Goal: Task Accomplishment & Management: Manage account settings

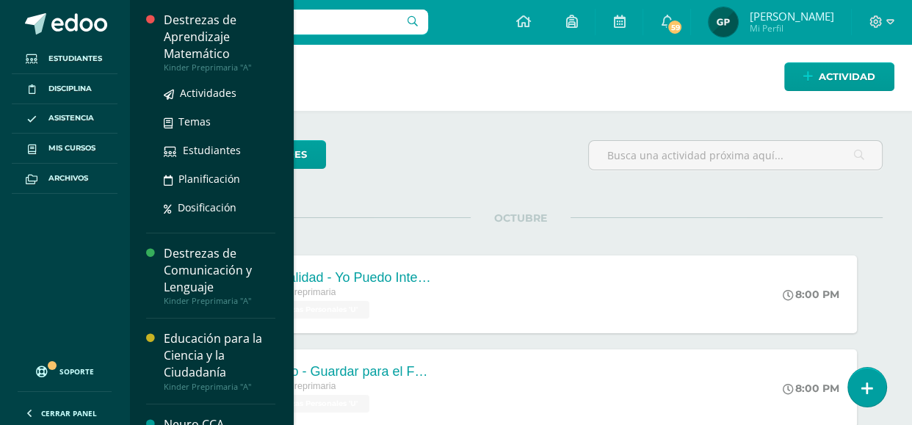
click at [208, 48] on div "Destrezas de Aprendizaje Matemático" at bounding box center [220, 37] width 112 height 51
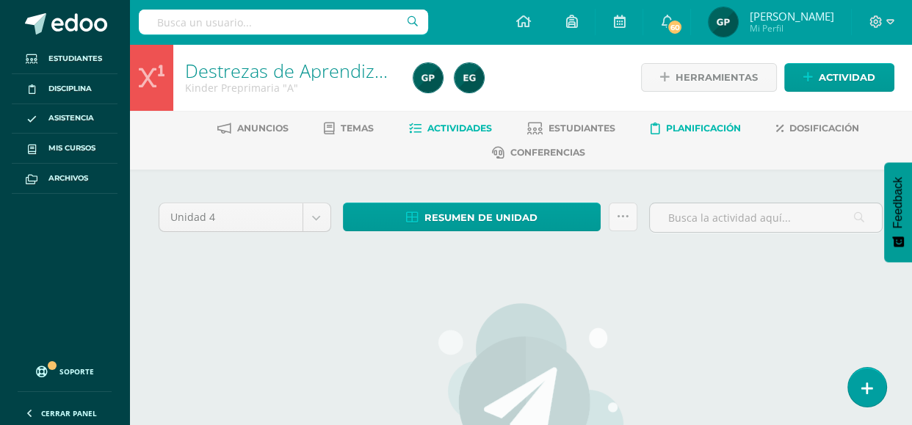
click at [700, 124] on span "Planificación" at bounding box center [703, 128] width 75 height 11
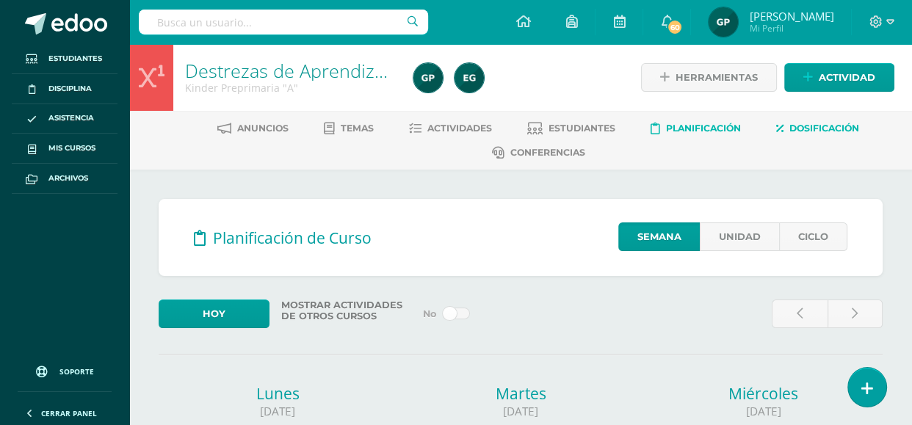
click at [810, 126] on span "Dosificación" at bounding box center [825, 128] width 70 height 11
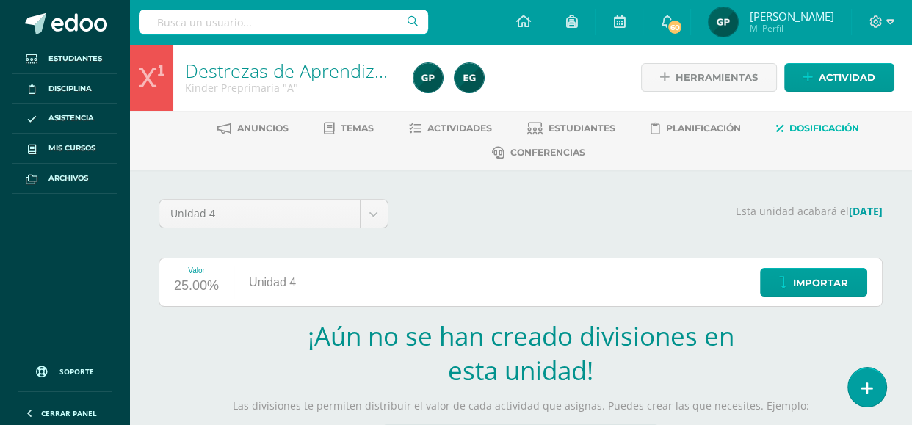
scroll to position [221, 0]
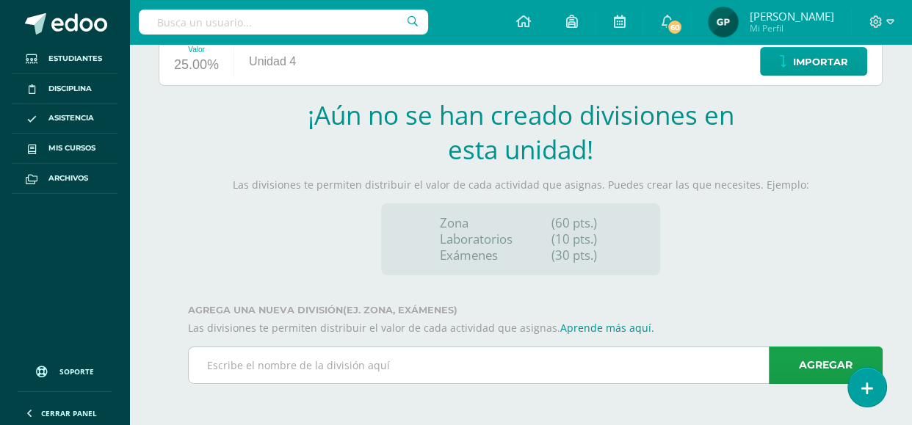
click at [311, 370] on input "text" at bounding box center [535, 365] width 693 height 36
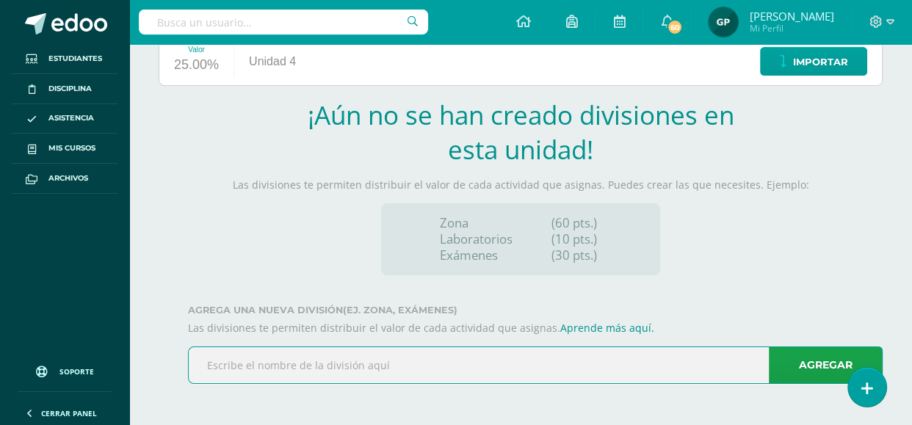
paste input "Completa patrones complejos"
type input "Completa patrones complejos."
click at [799, 369] on link "Agregar" at bounding box center [826, 365] width 114 height 37
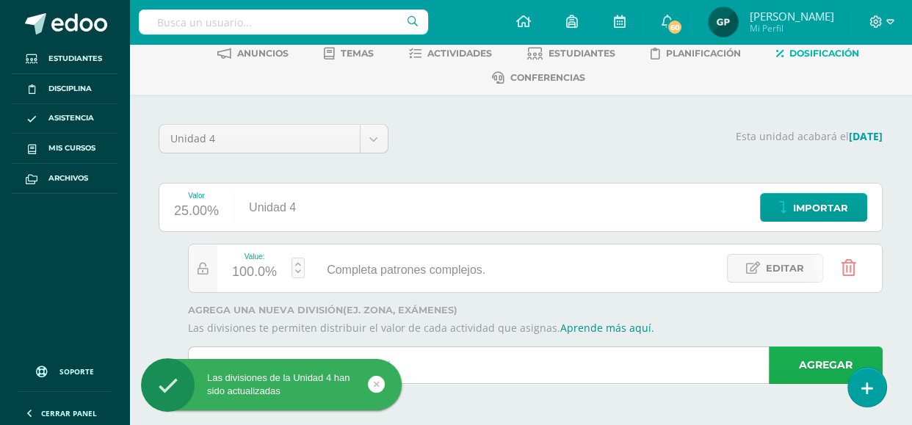
scroll to position [75, 0]
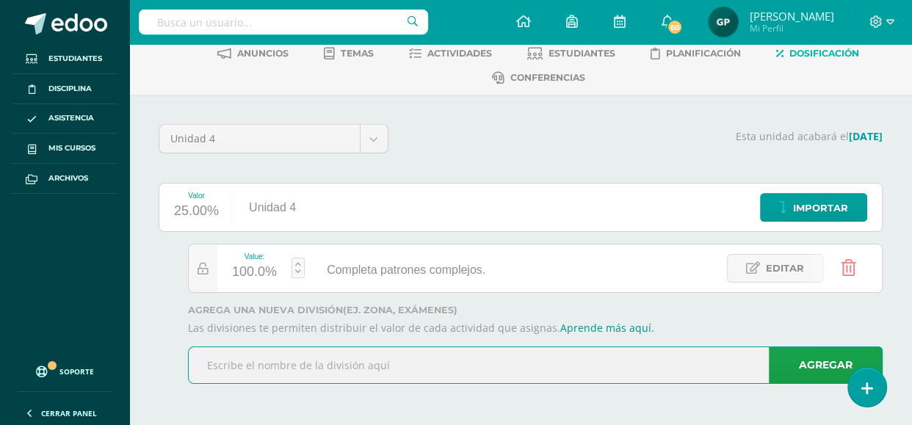
click at [251, 372] on input "text" at bounding box center [535, 365] width 693 height 36
paste input "Traza numerales del 1- 20"
click at [765, 372] on input "Traza numerales del 1- 20." at bounding box center [535, 365] width 693 height 36
type input "Traza numerales del 1- 20."
click at [787, 372] on link "Agregar" at bounding box center [826, 365] width 114 height 37
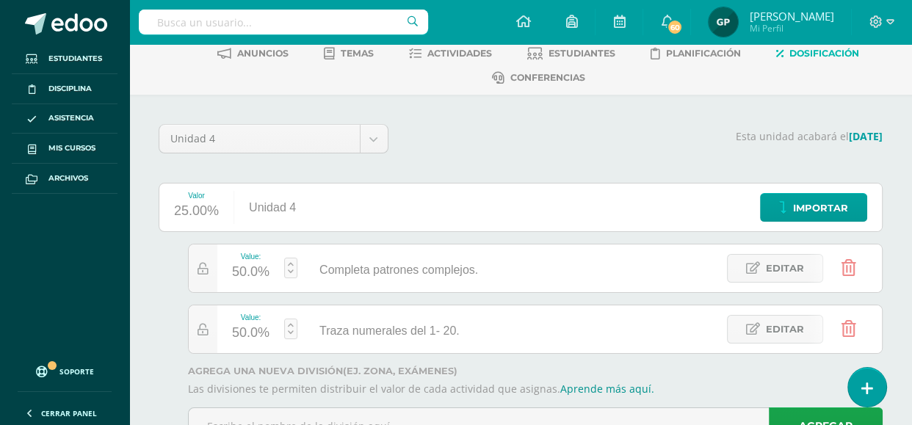
scroll to position [136, 0]
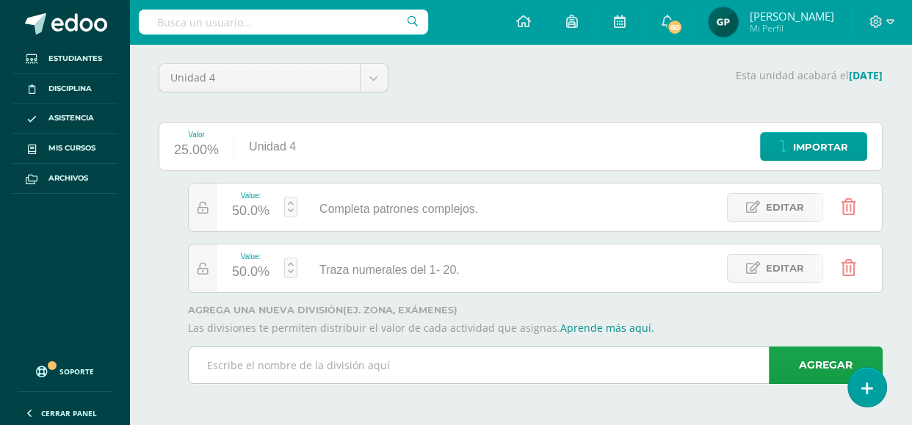
click at [328, 368] on input "text" at bounding box center [535, 365] width 693 height 36
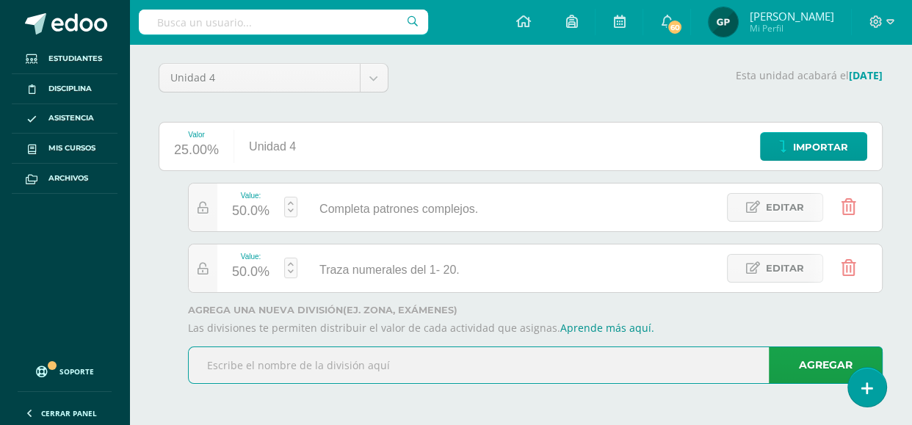
paste input "Cuenta de 1 a 20"
type input "Cuenta de 1 a 20."
click at [787, 368] on link "Agregar" at bounding box center [826, 365] width 114 height 37
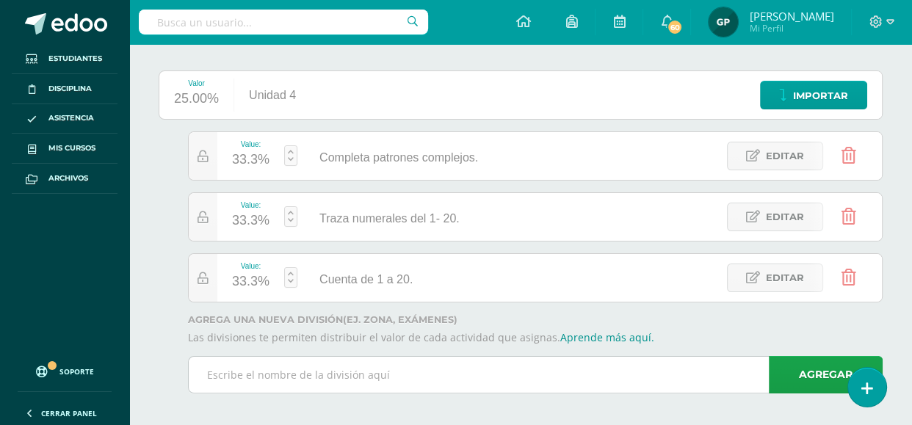
scroll to position [197, 0]
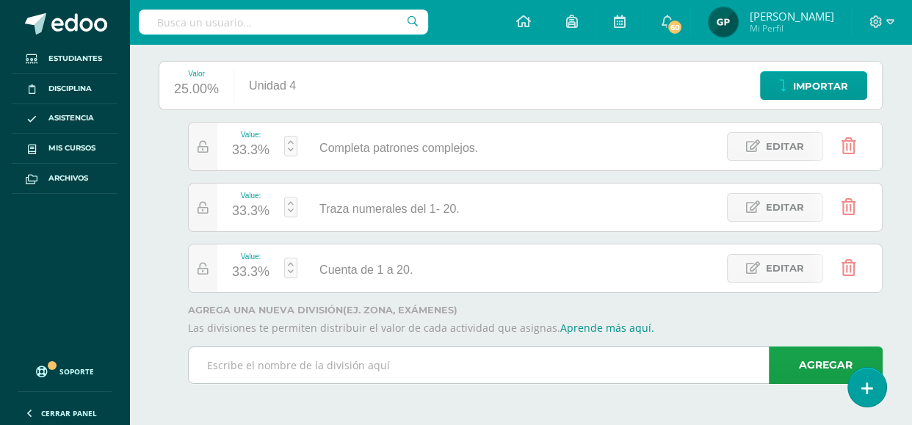
click at [278, 366] on input "text" at bounding box center [535, 365] width 693 height 36
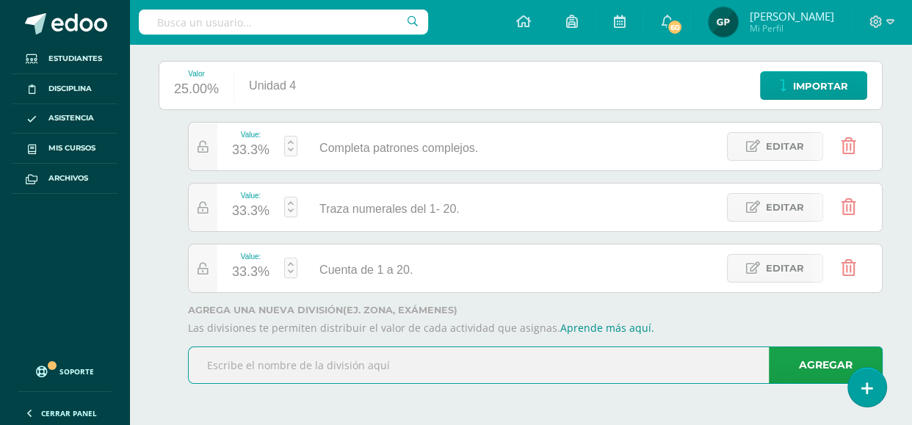
paste input "Conoce las distintas denominaciones de monedas y"
type input "Conoce las distintas denominaciones de monedas y"
click at [789, 363] on link "Agregar" at bounding box center [826, 365] width 114 height 37
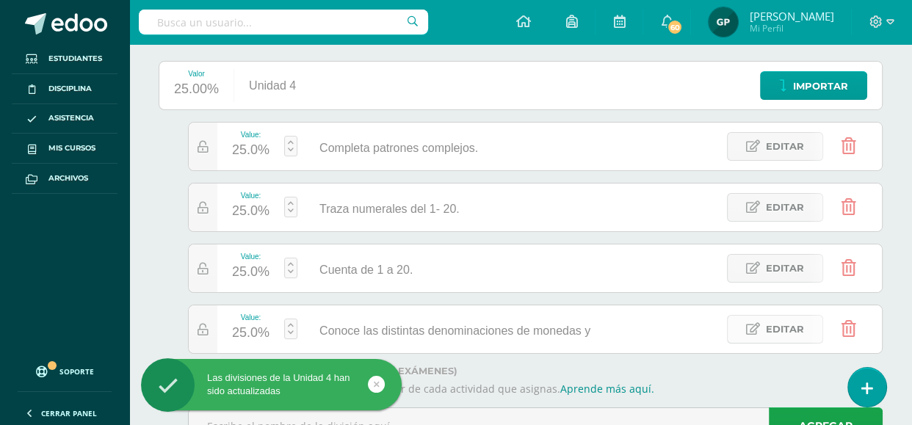
click at [765, 322] on link "Editar" at bounding box center [775, 329] width 96 height 29
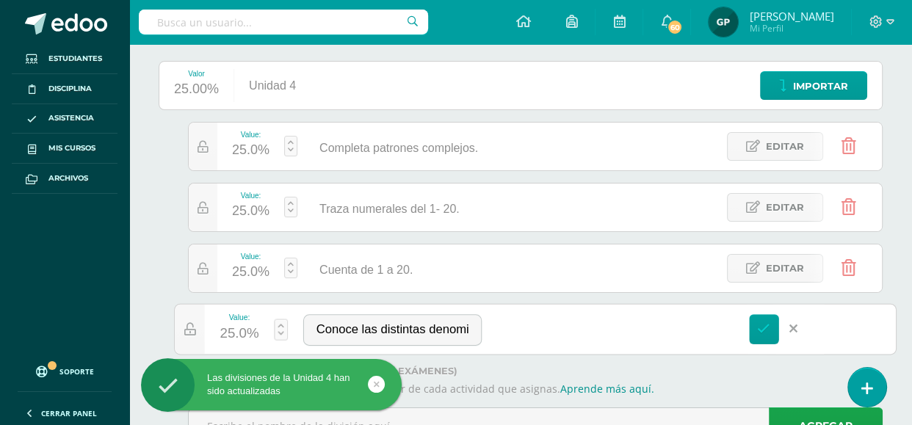
paste input "billetes"
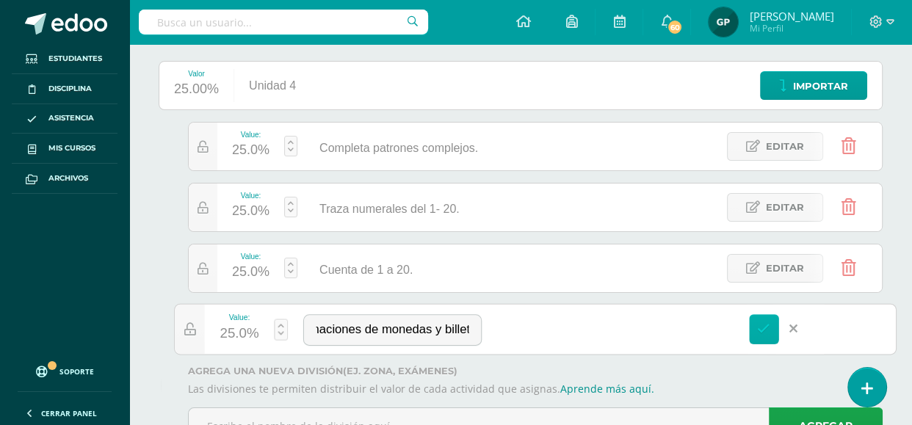
type input "Conoce las distintas denominaciones de monedas y billetes."
click at [768, 322] on icon at bounding box center [763, 328] width 13 height 13
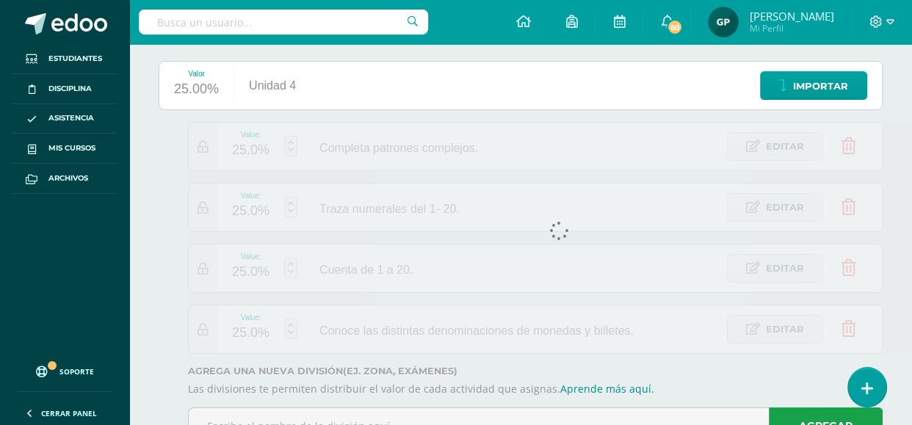
scroll to position [0, 0]
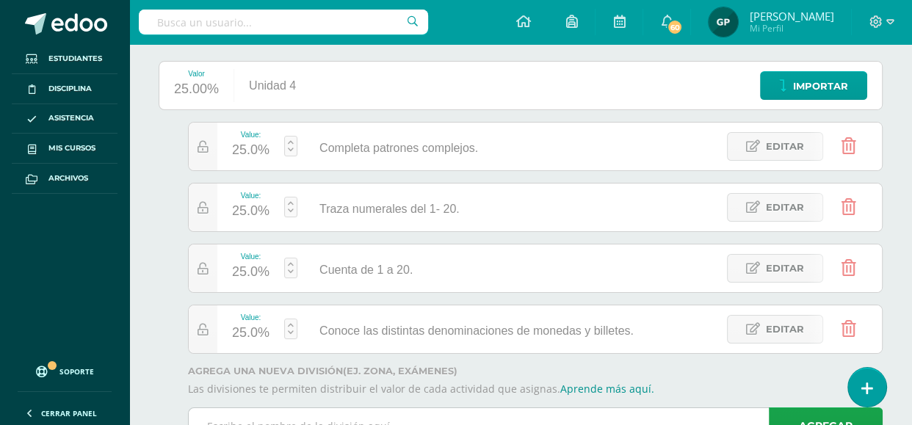
click at [223, 418] on input "text" at bounding box center [535, 426] width 693 height 36
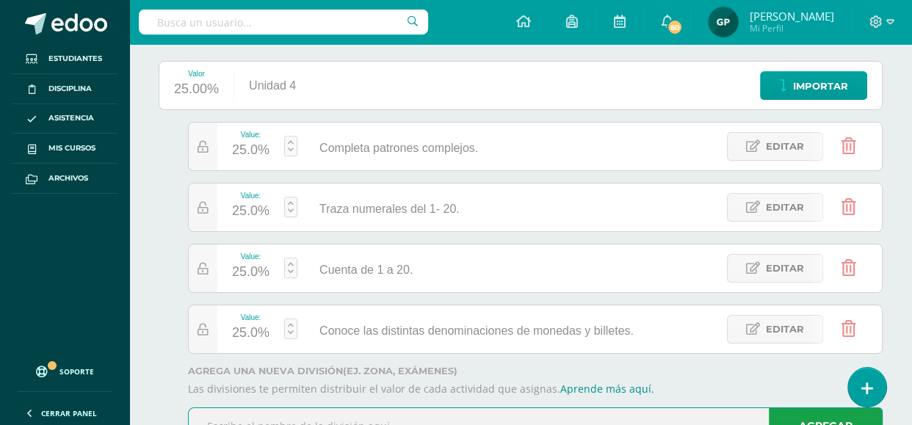
paste input "Analiza la noción de infinito y finito."
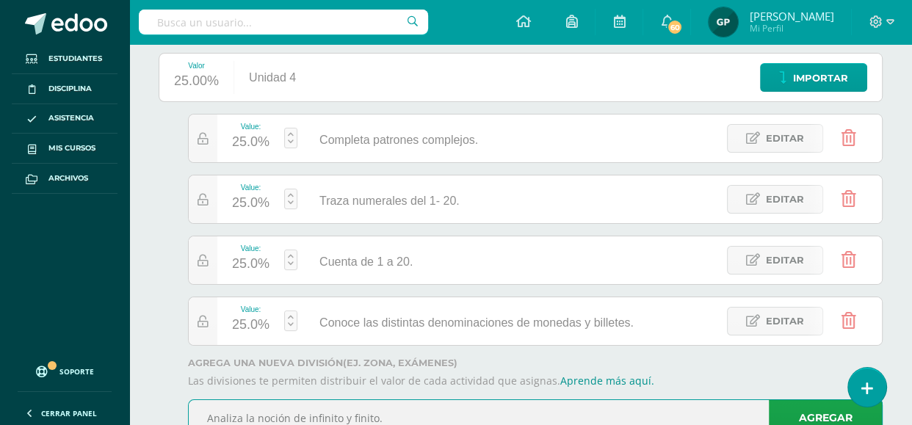
scroll to position [258, 0]
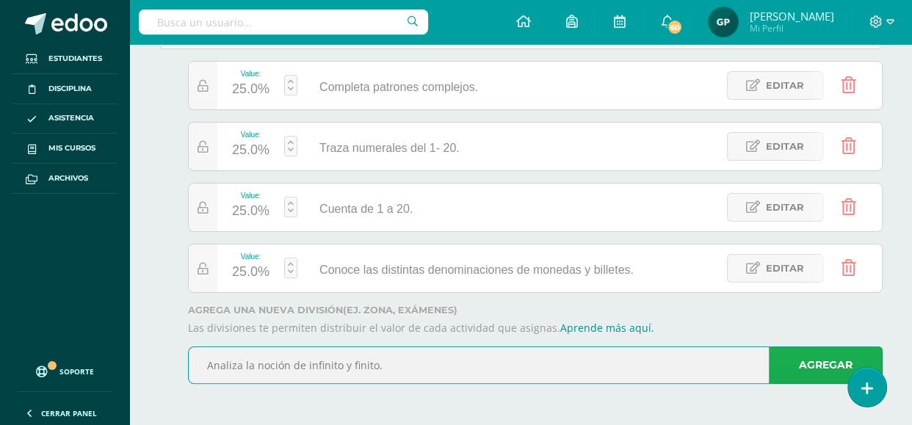
type input "Analiza la noción de infinito y finito."
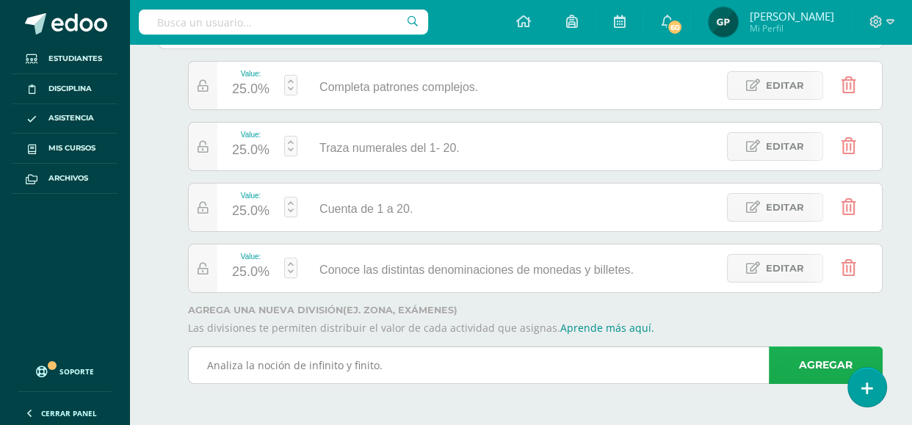
click at [796, 366] on link "Agregar" at bounding box center [826, 365] width 114 height 37
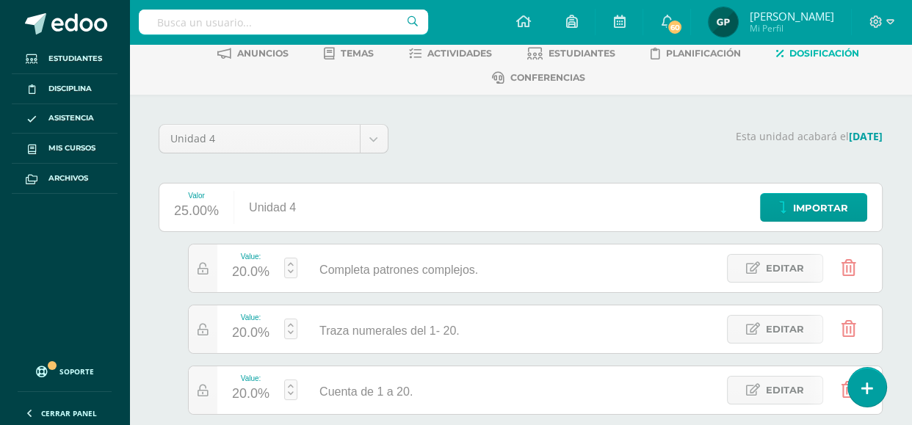
scroll to position [286, 0]
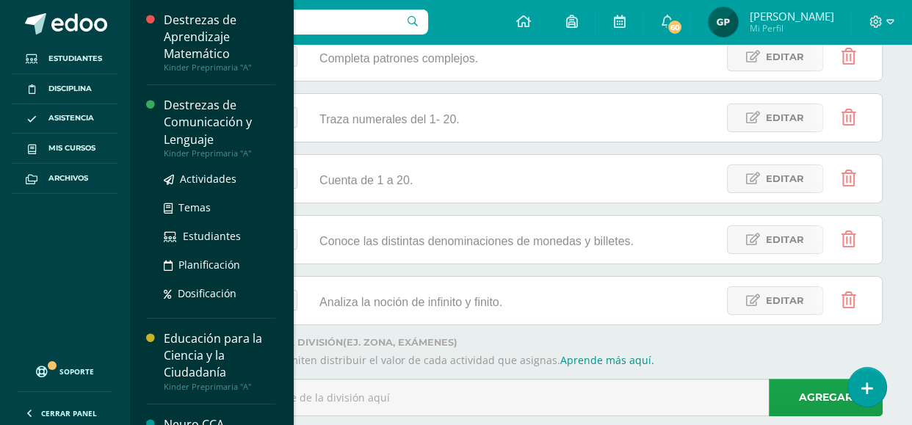
click at [177, 143] on div "Destrezas de Comunicación y Lenguaje" at bounding box center [220, 122] width 112 height 51
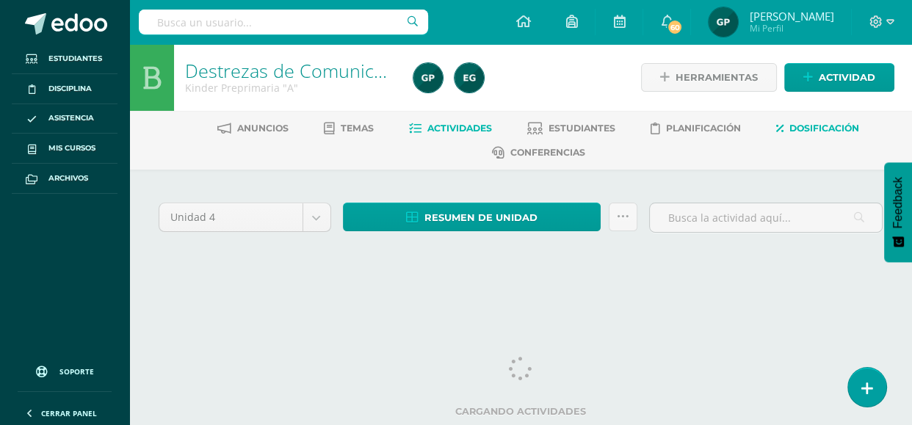
click at [790, 130] on link "Dosificación" at bounding box center [817, 129] width 83 height 24
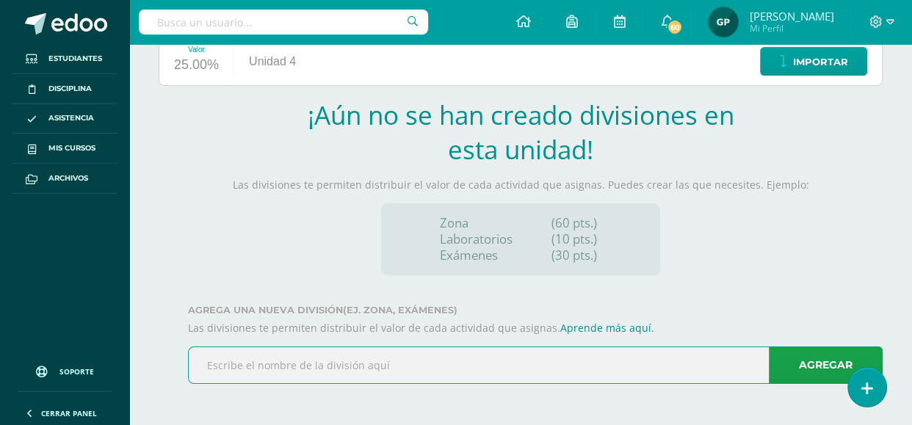
paste input "Realiza lectura global de la palabras vistas en l"
type input "Realiza lectura global de la palabras vistas en l"
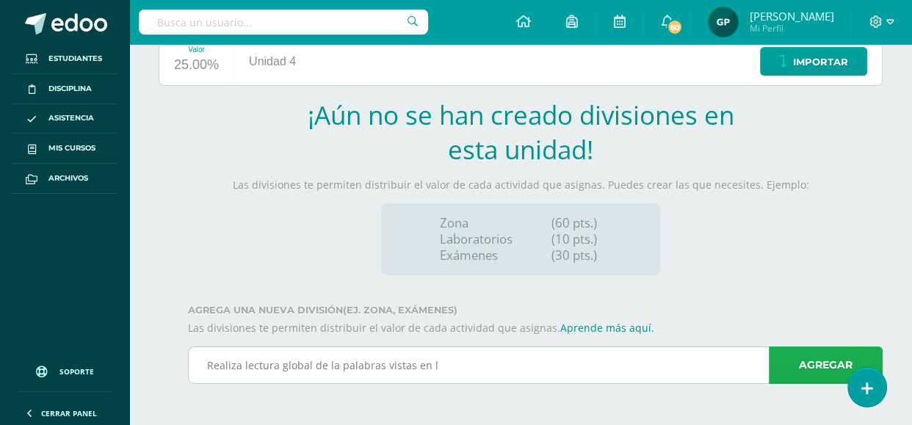
click at [816, 359] on link "Agregar" at bounding box center [826, 365] width 114 height 37
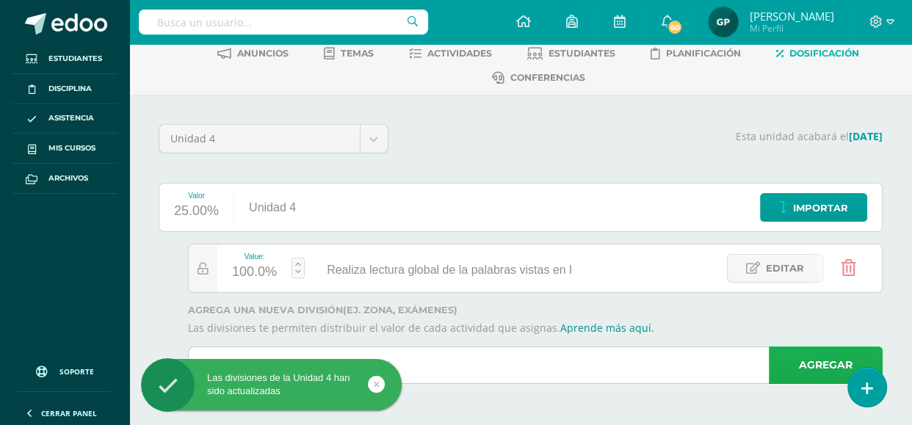
scroll to position [75, 0]
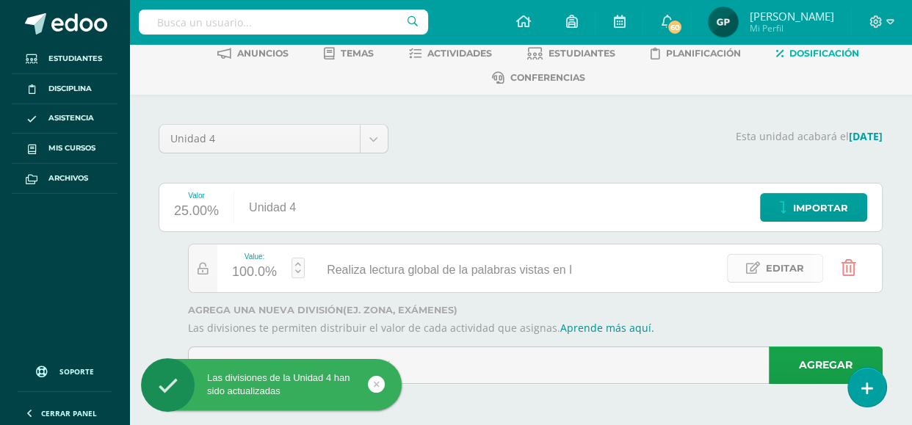
click at [766, 264] on span "Editar" at bounding box center [785, 268] width 38 height 27
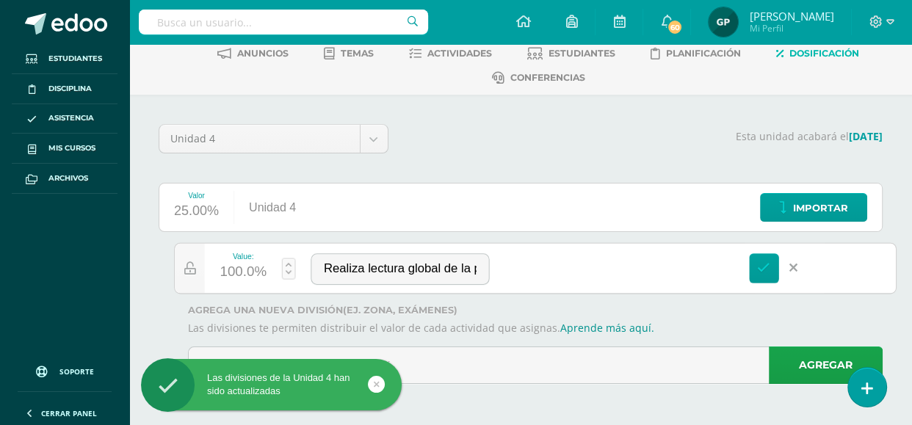
paste input "a unidad"
type input "Realiza lectura global de la palabras vistas en la unidad."
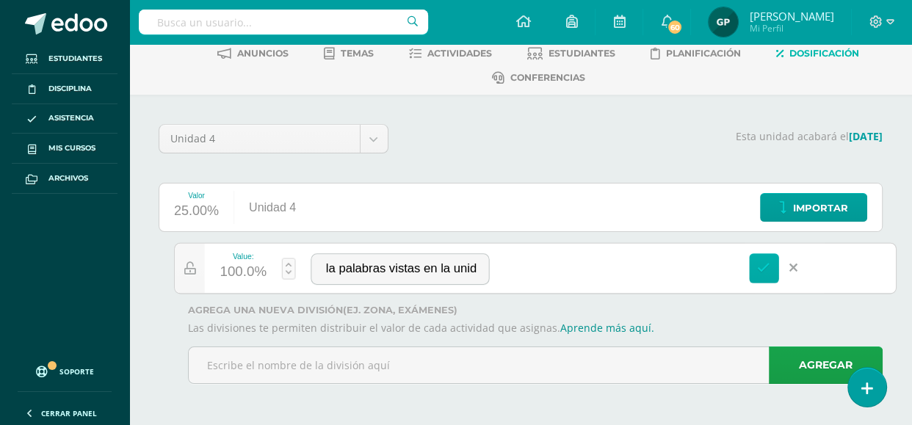
click at [760, 274] on link at bounding box center [764, 268] width 30 height 30
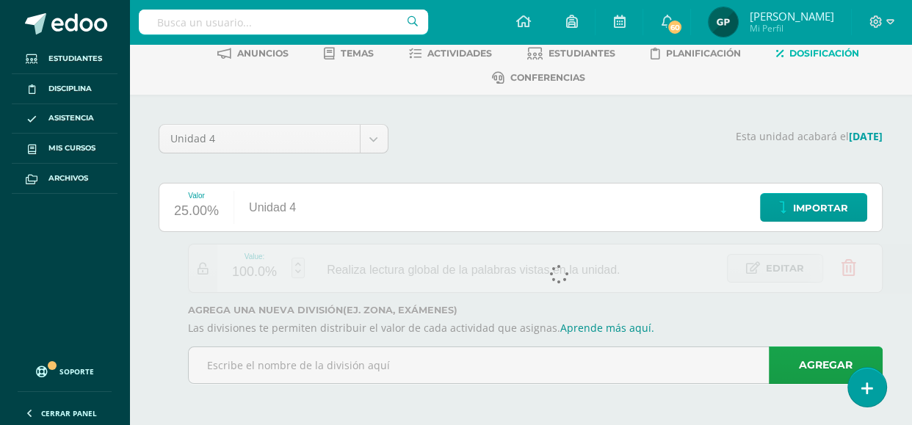
scroll to position [0, 0]
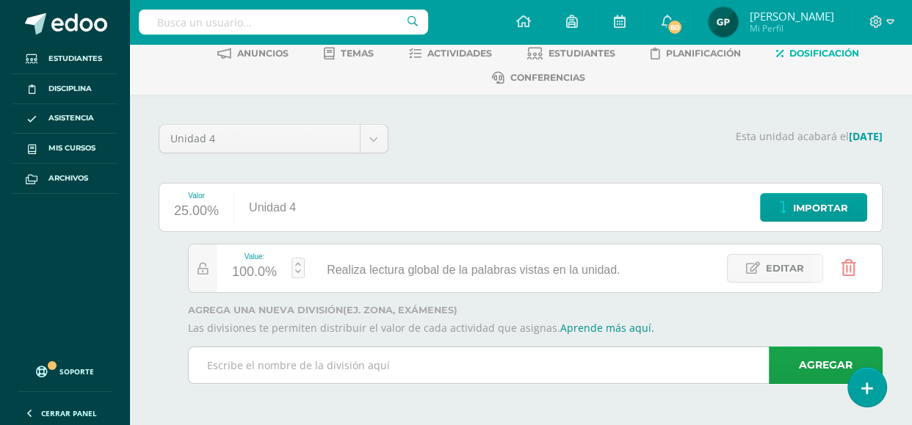
click at [395, 379] on input "text" at bounding box center [535, 365] width 693 height 36
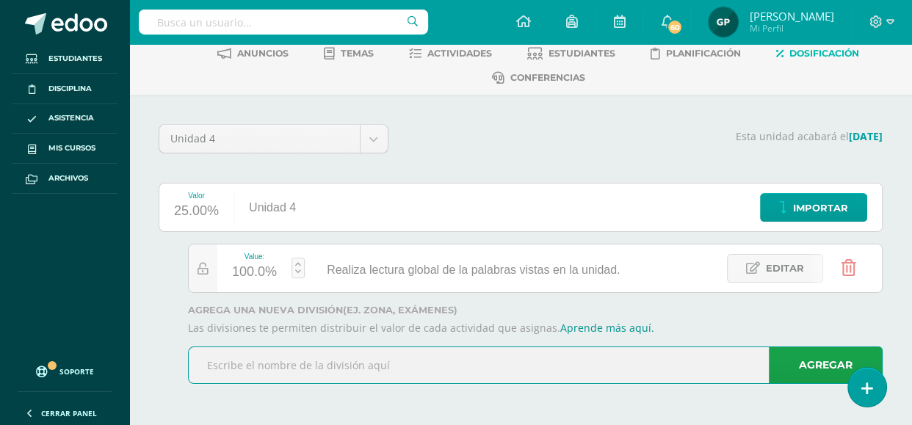
paste input "Realiza escritura autónoma."
type input "Realiza escritura autónoma."
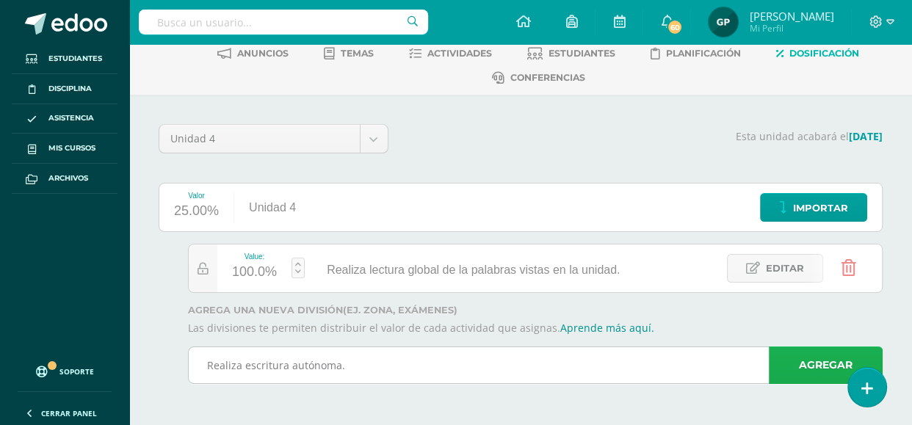
click at [784, 370] on link "Agregar" at bounding box center [826, 365] width 114 height 37
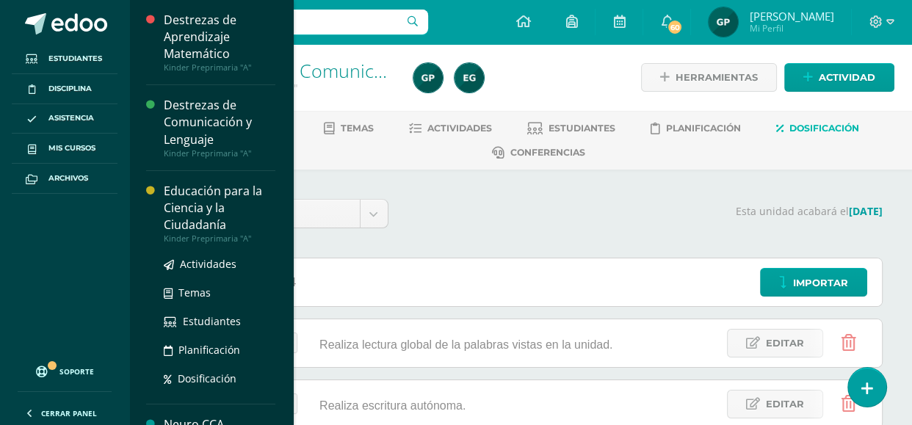
click at [186, 190] on div "Educación para la Ciencia y la Ciudadanía" at bounding box center [220, 208] width 112 height 51
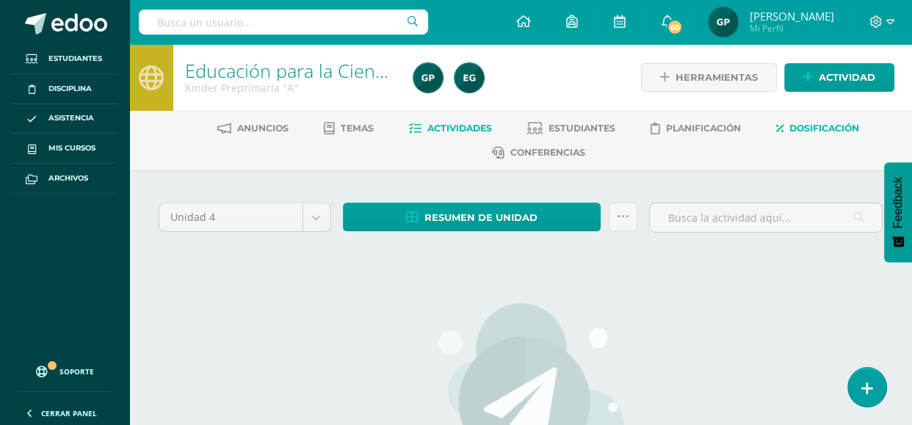
click at [818, 123] on span "Dosificación" at bounding box center [825, 128] width 70 height 11
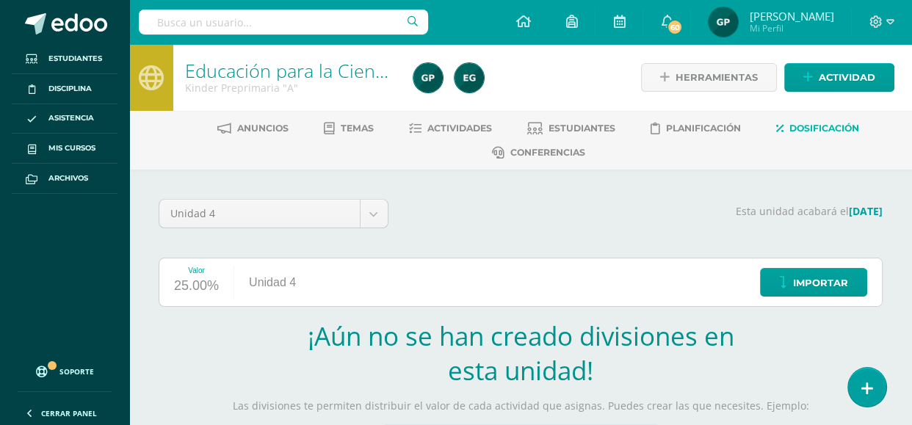
scroll to position [221, 0]
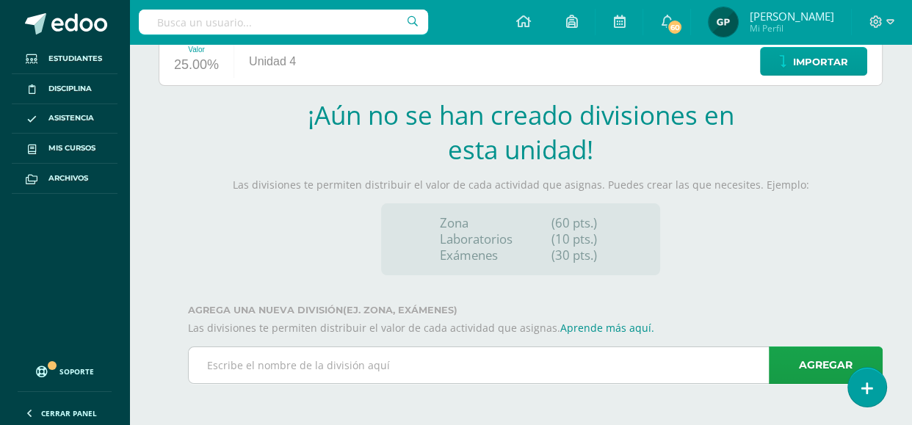
click at [495, 359] on input "text" at bounding box center [535, 365] width 693 height 36
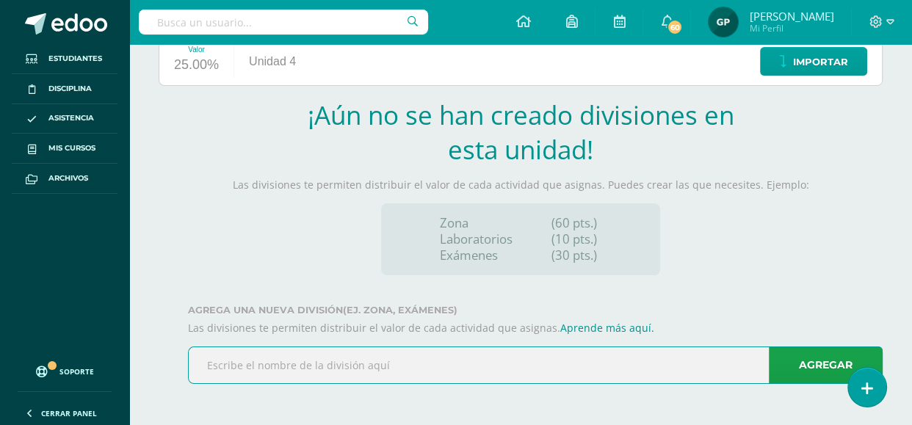
paste input "Expresa las características de [GEOGRAPHIC_DATA]."
type input "Expresa las características de [GEOGRAPHIC_DATA]."
click at [784, 365] on link "Agregar" at bounding box center [826, 365] width 114 height 37
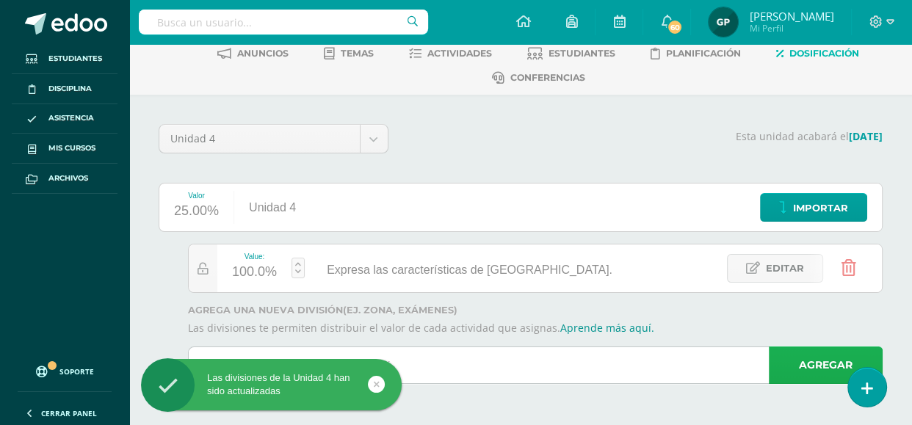
scroll to position [75, 0]
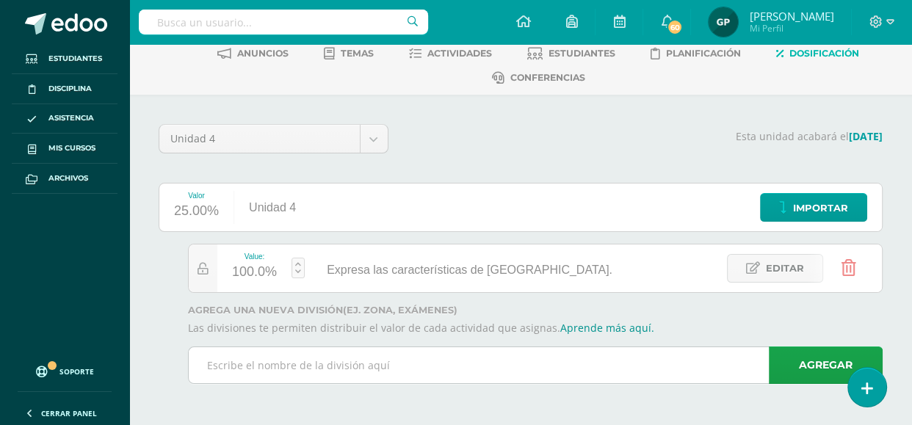
click at [294, 356] on input "text" at bounding box center [535, 365] width 693 height 36
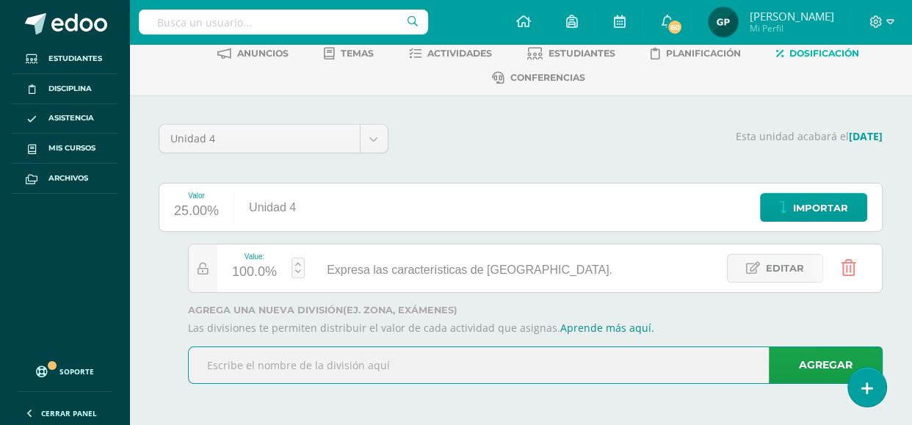
paste input "dentifica los símbolos patrios como elementos que"
type input "dentifica los símbolos patrios como elementos que"
click at [818, 361] on link "Agregar" at bounding box center [826, 365] width 114 height 37
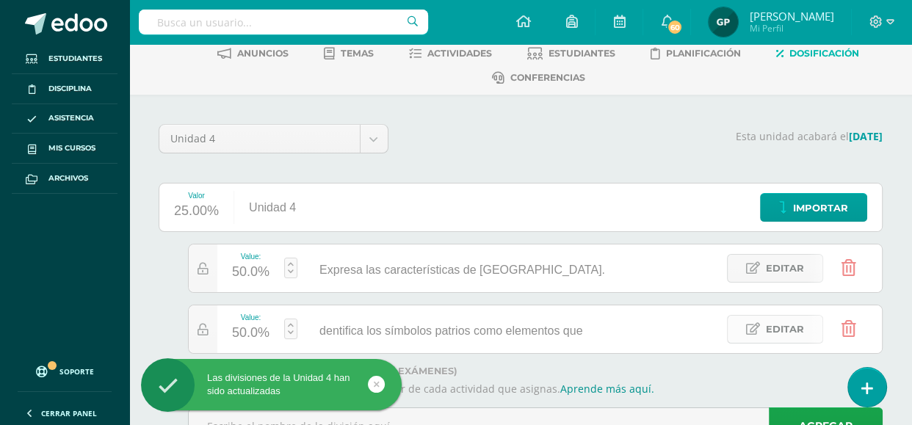
click at [756, 323] on icon at bounding box center [753, 329] width 14 height 12
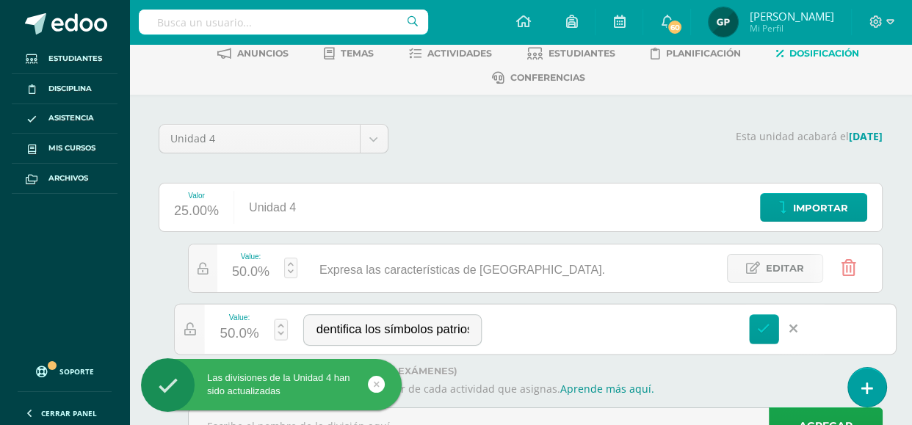
paste input "identifican a Guatemala, ante otros países."
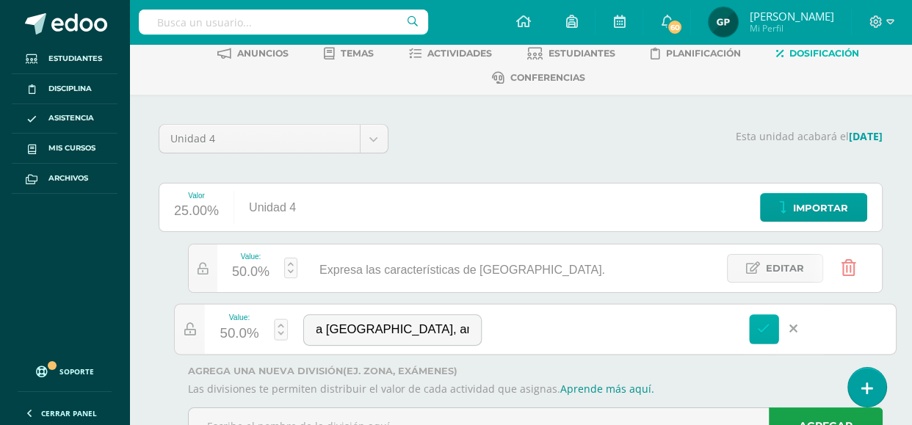
type input "dentifica los símbolos patrios como elementos que identifican a Guatemala, ante…"
click at [763, 331] on icon at bounding box center [763, 328] width 13 height 13
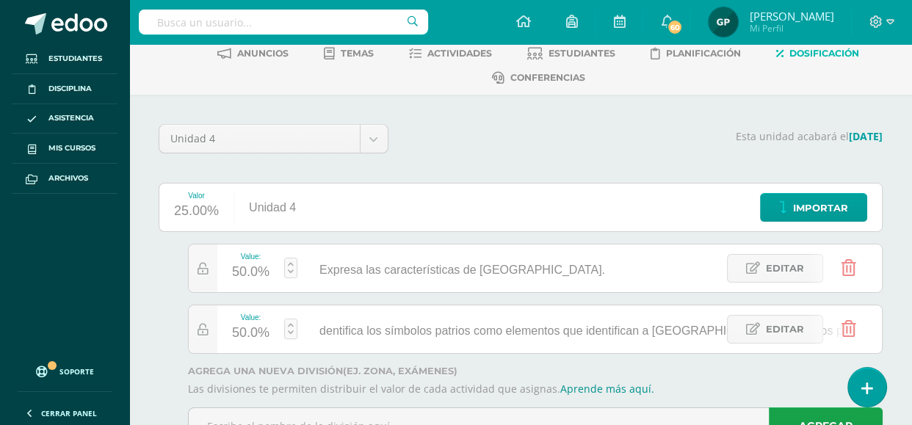
scroll to position [136, 0]
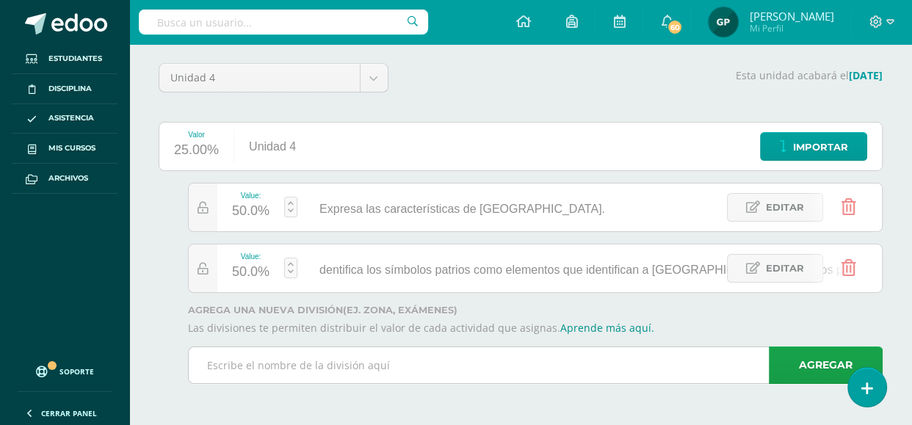
click at [404, 356] on input "text" at bounding box center [535, 365] width 693 height 36
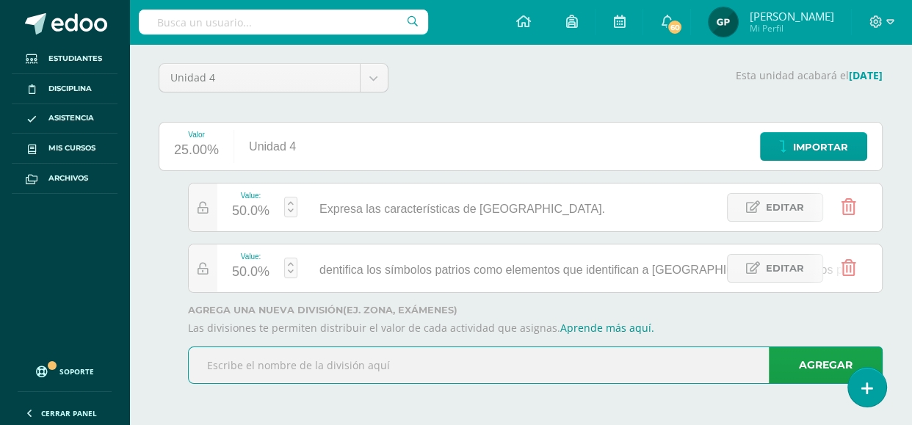
paste input "Compara e identifica semejanzas y diferencias entr"
type input "Compara e identifica semejanzas y diferencias entr"
click at [790, 367] on link "Agregar" at bounding box center [826, 365] width 114 height 37
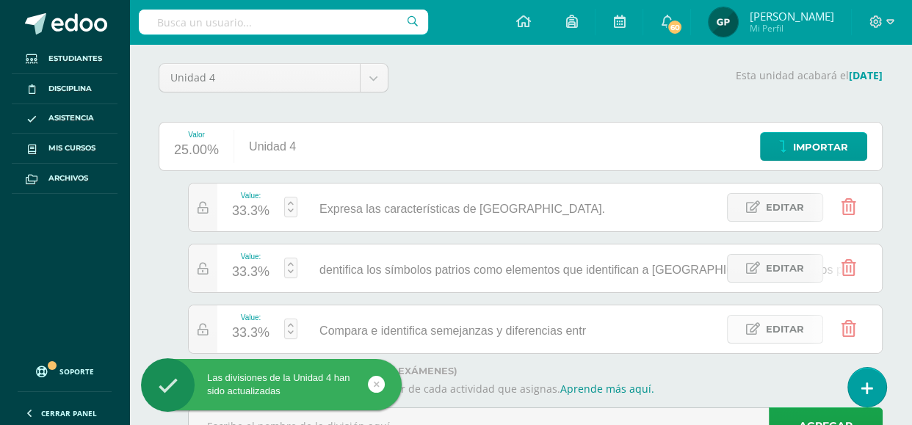
click at [763, 326] on link "Editar" at bounding box center [775, 329] width 96 height 29
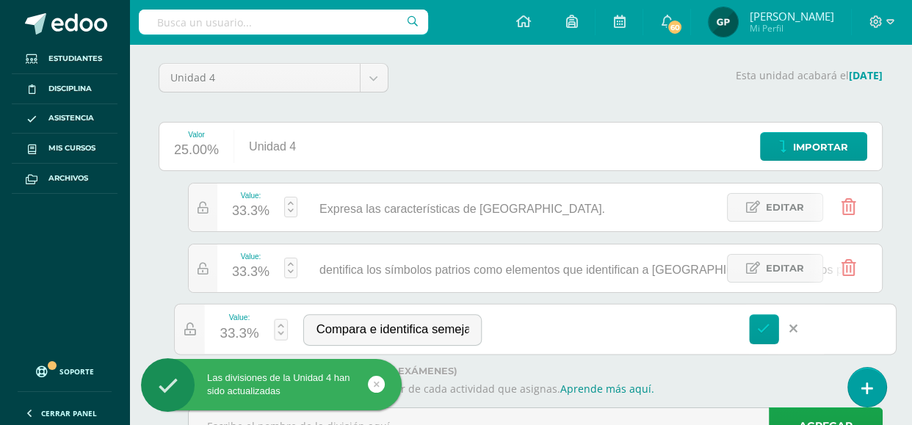
paste input "e los grupos"
type input "Compara e identifica semejanzas y diferencias entre los grupos."
click at [765, 328] on icon at bounding box center [763, 328] width 13 height 13
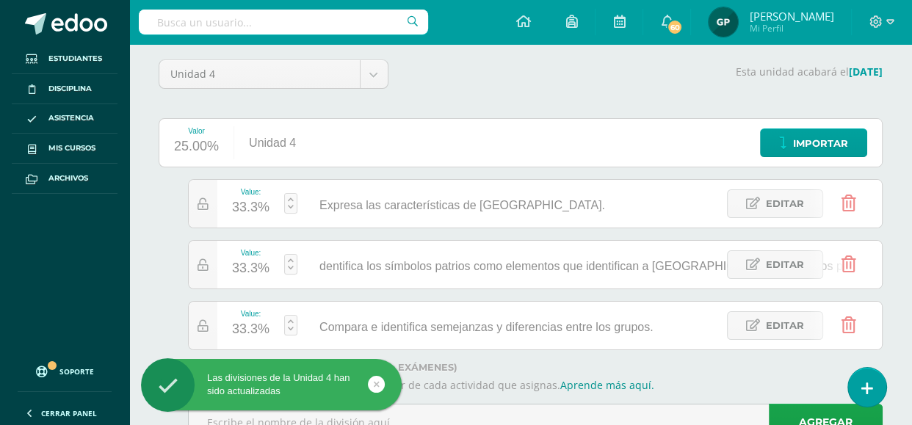
scroll to position [197, 0]
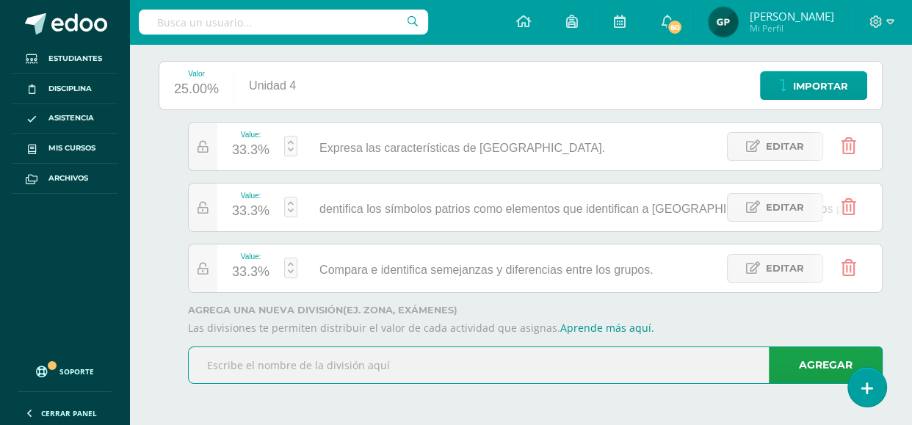
click at [269, 379] on input "text" at bounding box center [535, 365] width 693 height 36
paste input "Muestra seguridad al enfrentar retos matemáticos."
type input "Muestra seguridad al enfrentar retos matemáticos."
click at [786, 371] on link "Agregar" at bounding box center [826, 365] width 114 height 37
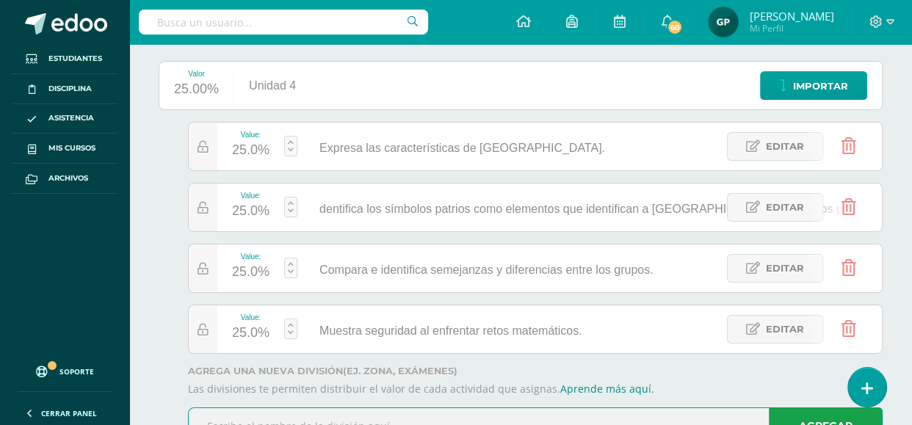
click at [322, 419] on input "text" at bounding box center [535, 426] width 693 height 36
paste input "Reconoce la moneda de Guatemala"
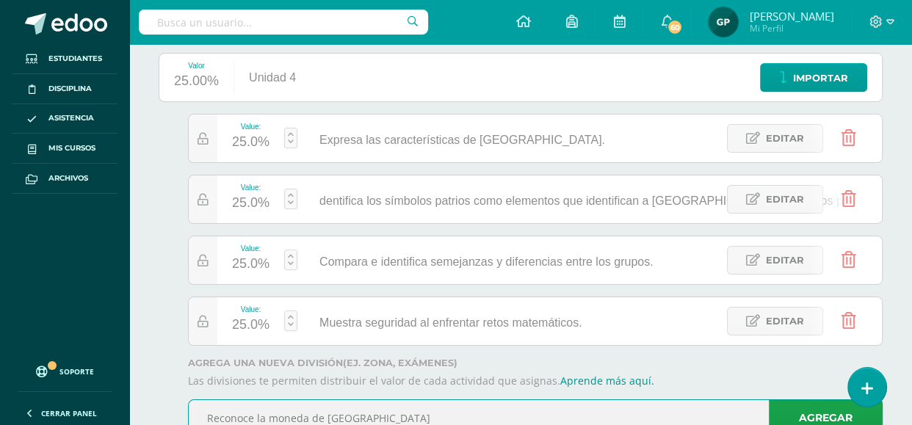
scroll to position [258, 0]
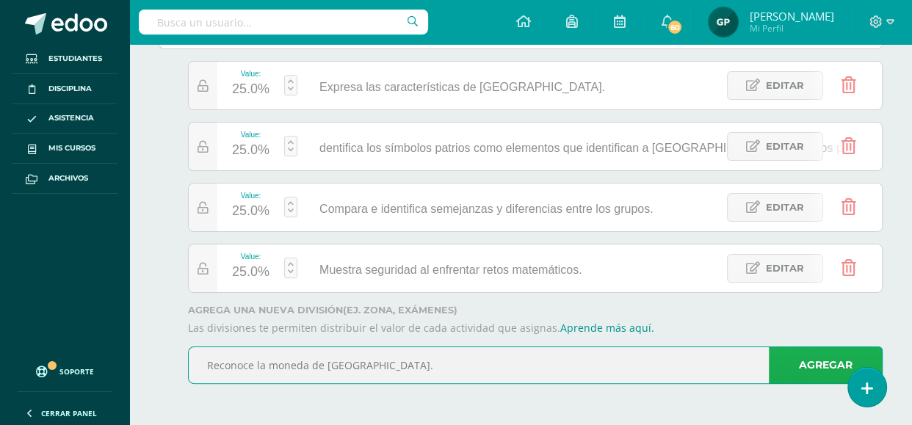
type input "Reconoce la moneda de Guatemala."
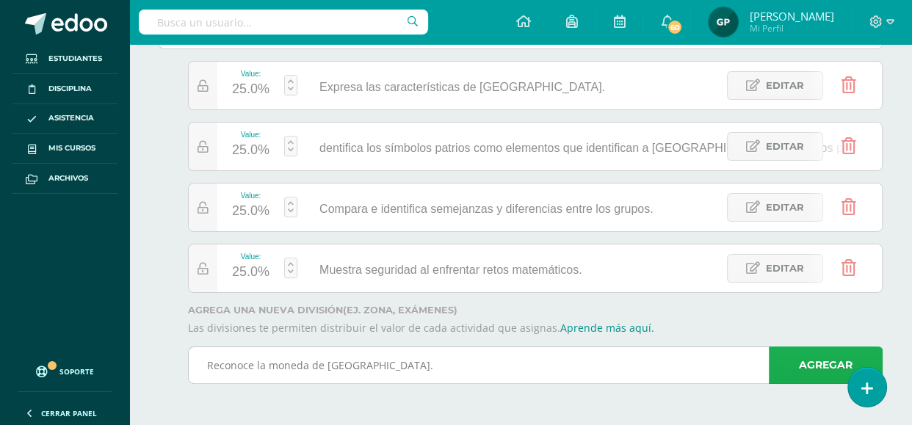
click at [785, 376] on link "Agregar" at bounding box center [826, 365] width 114 height 37
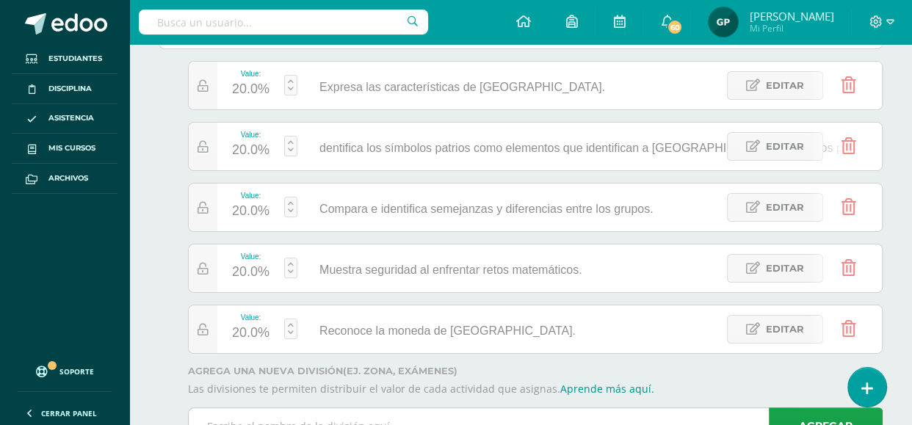
click at [270, 412] on input "text" at bounding box center [535, 426] width 693 height 36
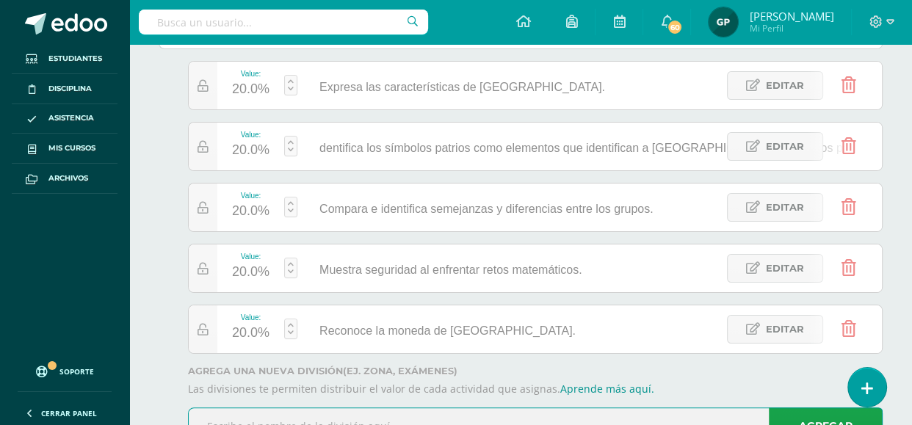
paste input "Identifica el Sol, luna, el planeta tierra y los r"
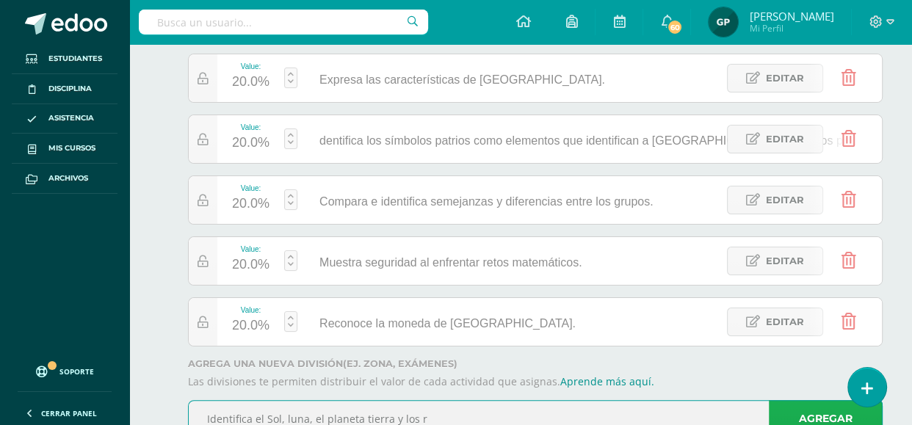
type input "Identifica el Sol, luna, el planeta tierra y los r"
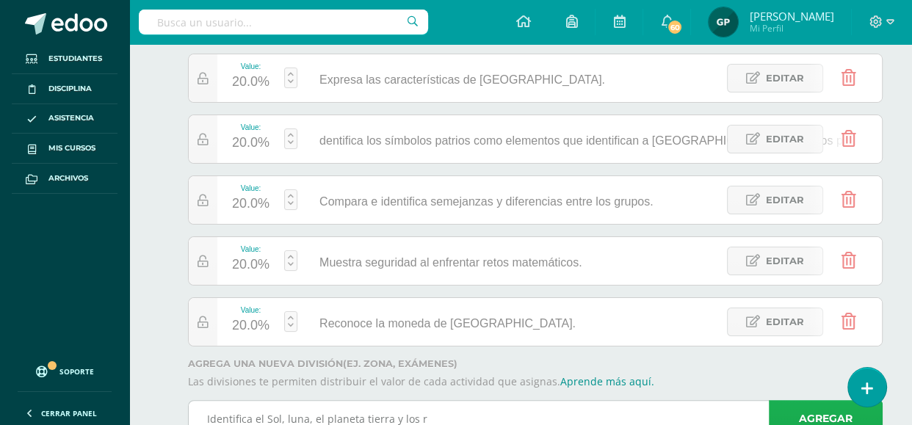
click at [799, 404] on link "Agregar" at bounding box center [826, 418] width 114 height 37
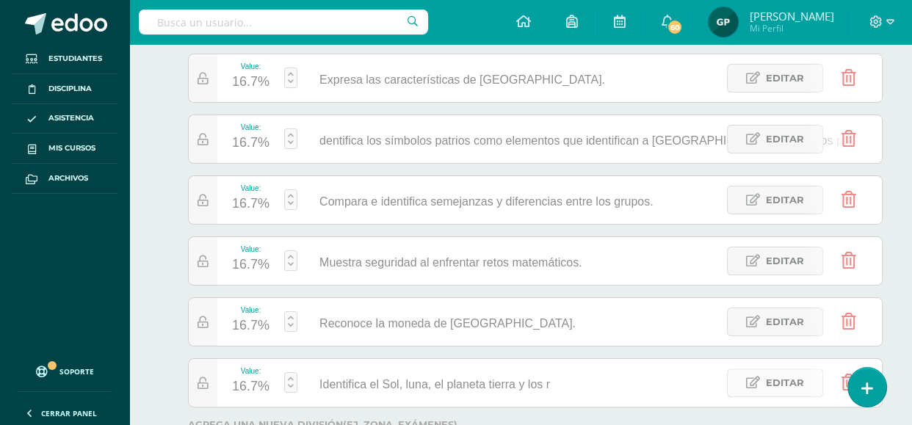
click at [754, 377] on icon at bounding box center [753, 383] width 14 height 12
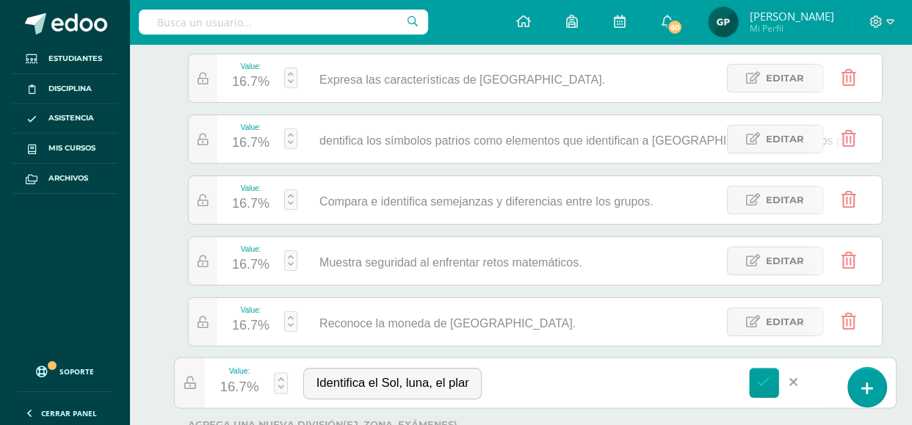
paste input "ecursos que nos brindan."
type input "Identifica el Sol, luna, el planeta tierra y los recursos que nos brindan."
click at [759, 385] on icon at bounding box center [763, 382] width 13 height 13
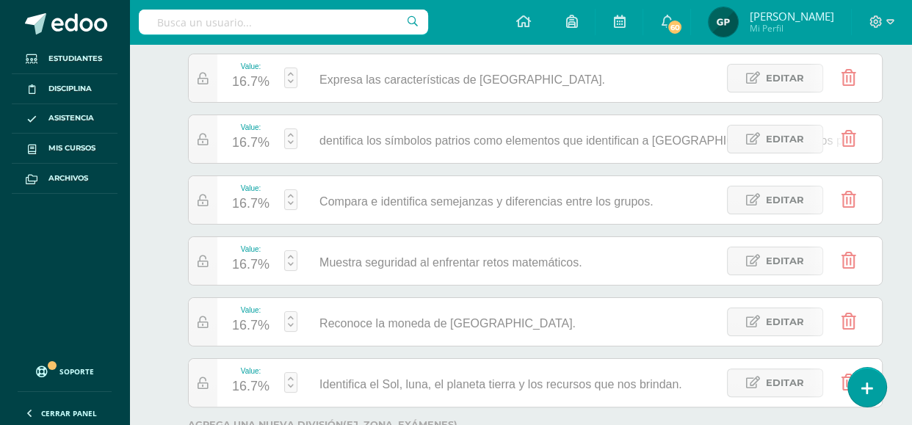
scroll to position [380, 0]
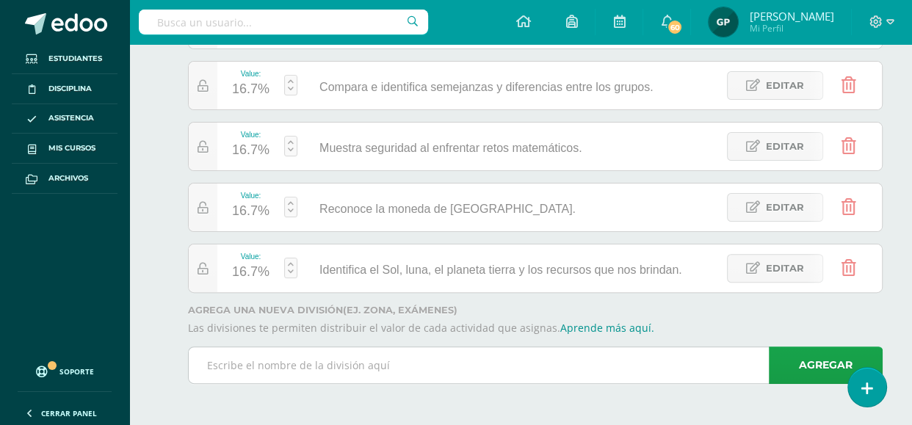
click at [345, 372] on input "text" at bounding box center [535, 365] width 693 height 36
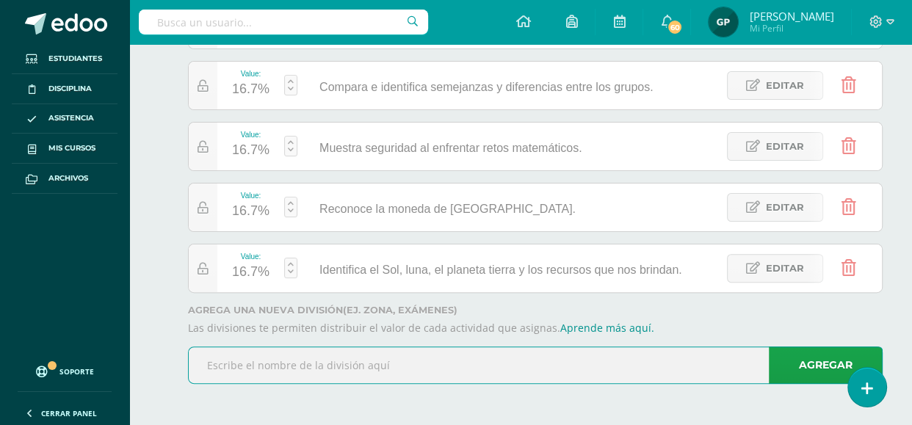
paste input "ráctica sus responsabilidades dentro del aula."
type input "ráctica sus responsabilidades dentro del aula."
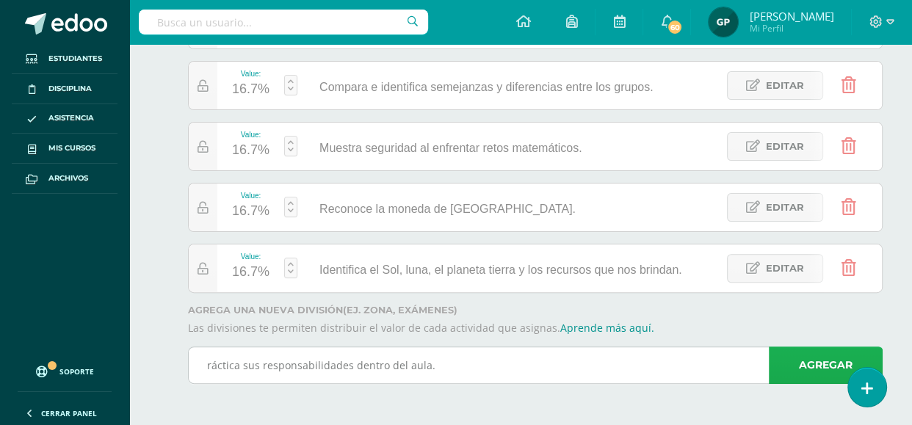
click at [782, 361] on link "Agregar" at bounding box center [826, 365] width 114 height 37
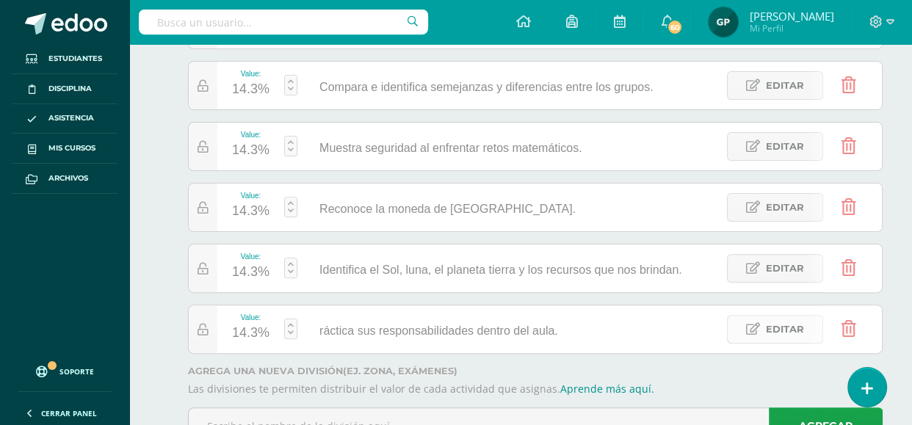
click at [745, 330] on link "Editar" at bounding box center [775, 329] width 96 height 29
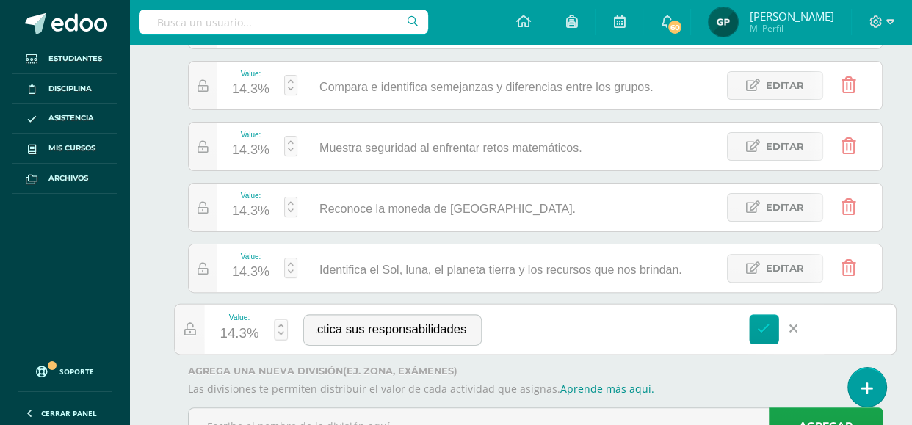
scroll to position [0, 0]
type input "Práctica sus responsabilidades dentro del aula."
click at [763, 319] on link at bounding box center [764, 329] width 30 height 30
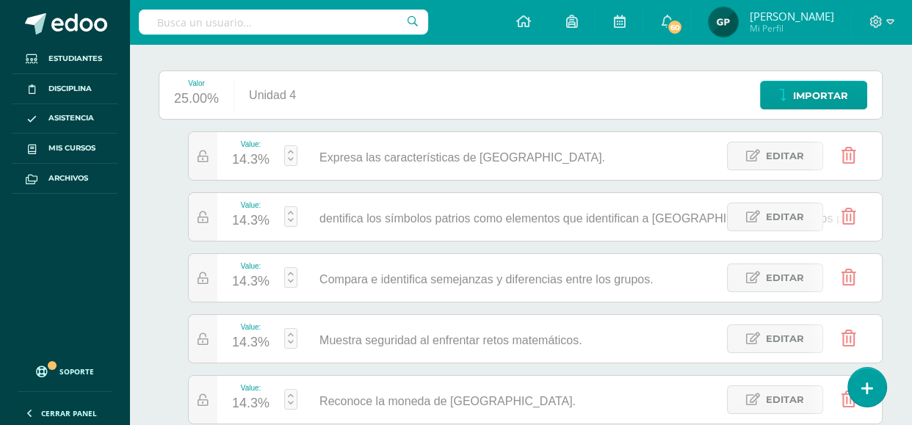
scroll to position [273, 0]
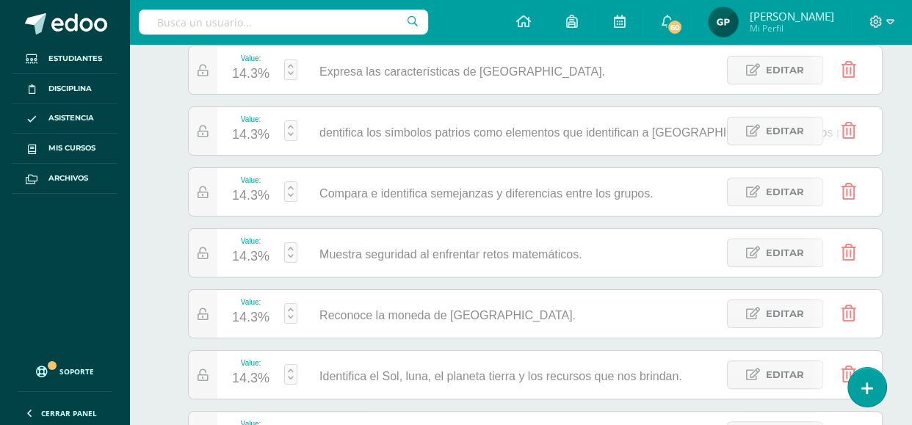
click at [291, 64] on link at bounding box center [290, 70] width 13 height 21
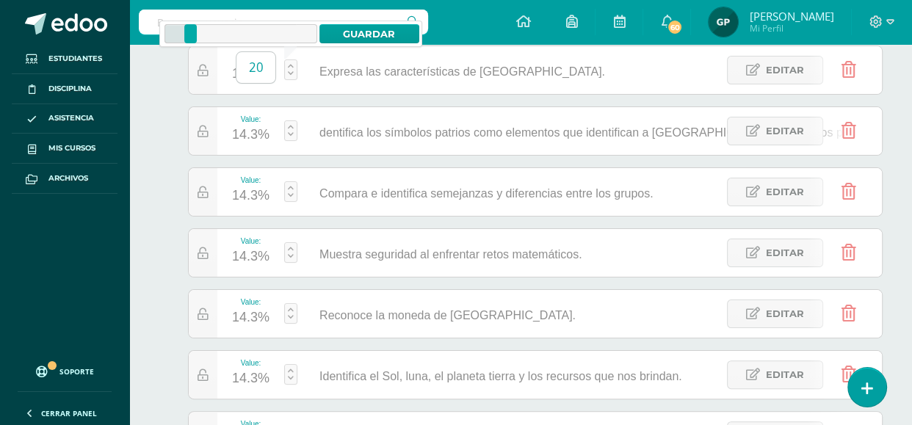
type input "20"
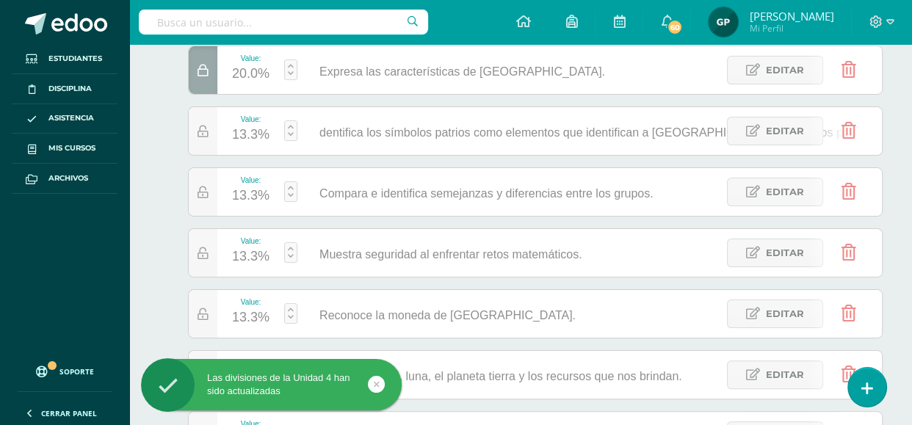
click at [167, 110] on div "Value: 20.0% Expresa las características de Guatemala. Expresa las característi…" at bounding box center [521, 253] width 724 height 415
click at [335, 131] on span "dentifica los símbolos patrios como elementos que identifican a Guatemala, ante…" at bounding box center [597, 132] width 555 height 12
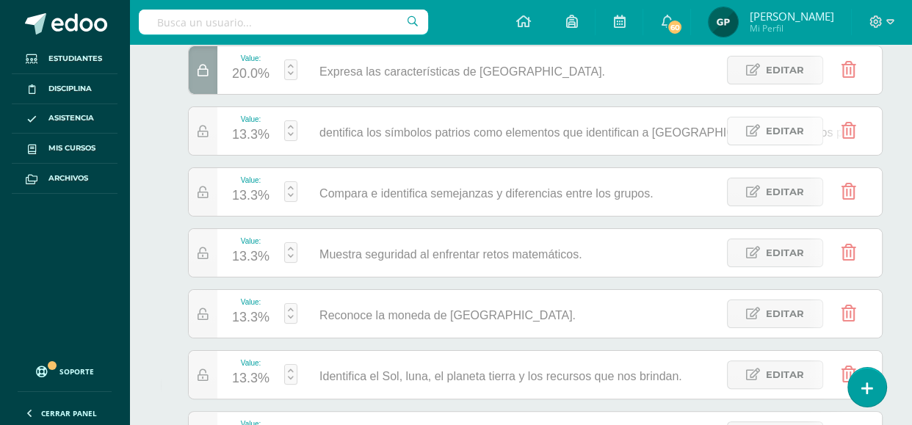
click at [774, 124] on span "Editar" at bounding box center [785, 131] width 38 height 27
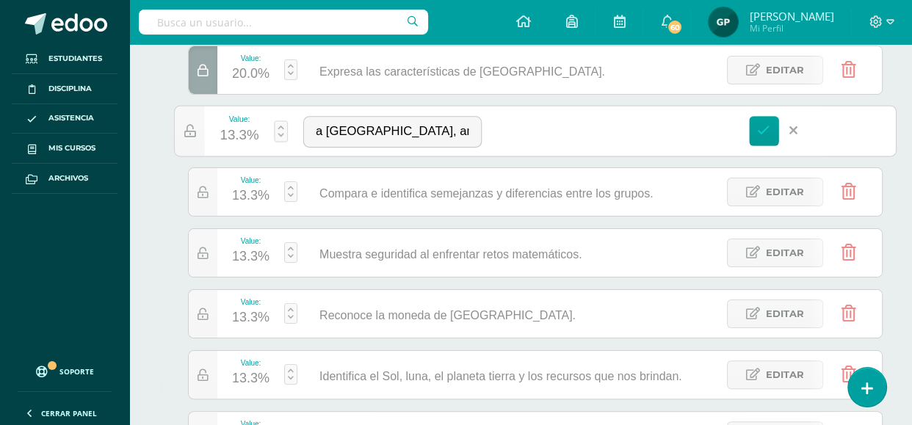
scroll to position [0, 0]
type input "Identifica los símbolos patrios como elementos que identifican a Guatemala, ant…"
click at [763, 132] on icon at bounding box center [763, 130] width 13 height 13
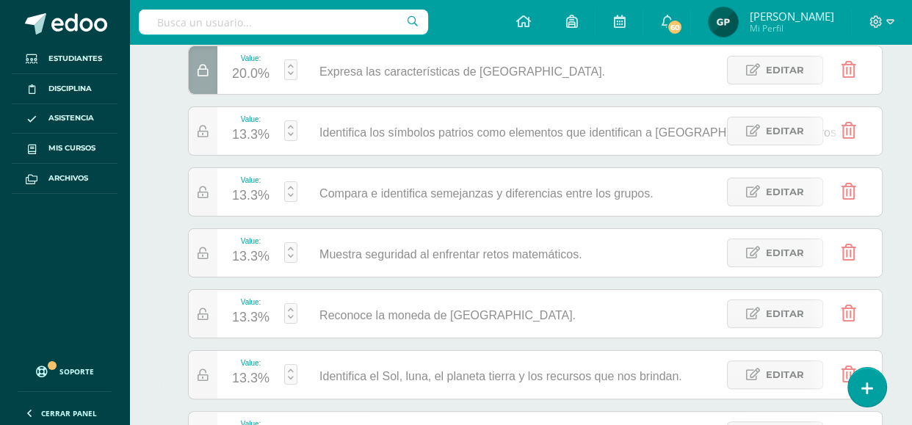
click at [253, 132] on div "13.3%" at bounding box center [250, 135] width 37 height 24
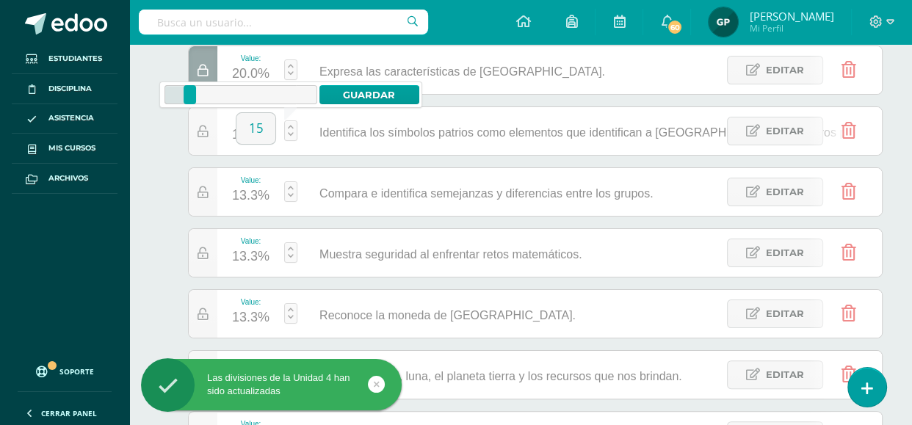
type input "15"
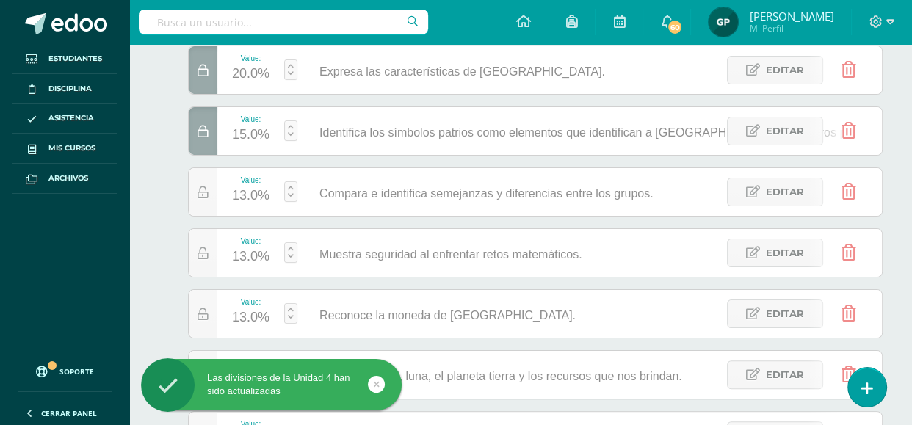
click at [911, 124] on html "Las divisiones de la Unidad 4 han sido actualizadas Las divisiones de la Unidad…" at bounding box center [456, 160] width 912 height 866
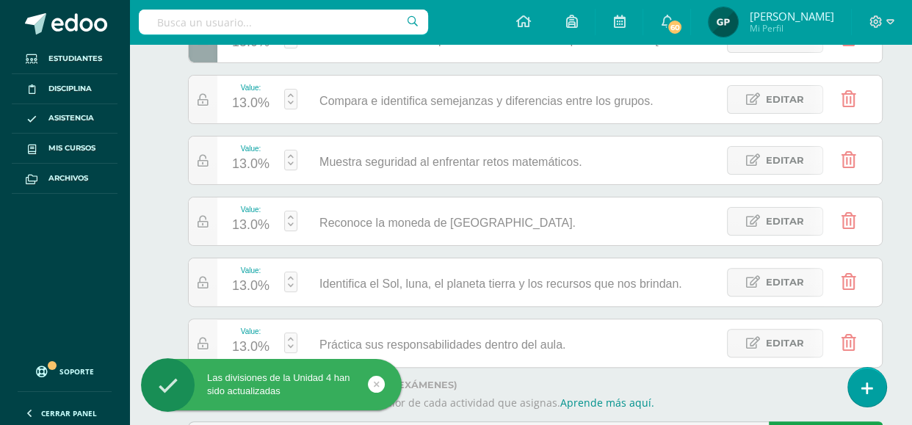
scroll to position [372, 0]
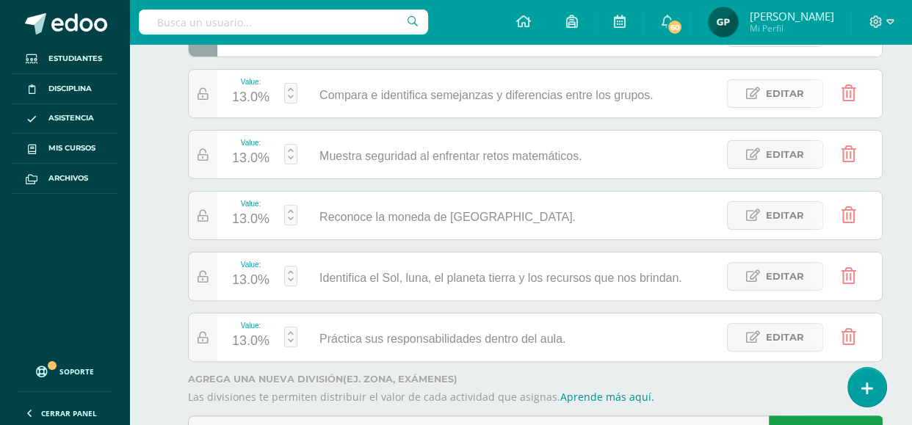
click at [750, 90] on icon at bounding box center [753, 93] width 14 height 12
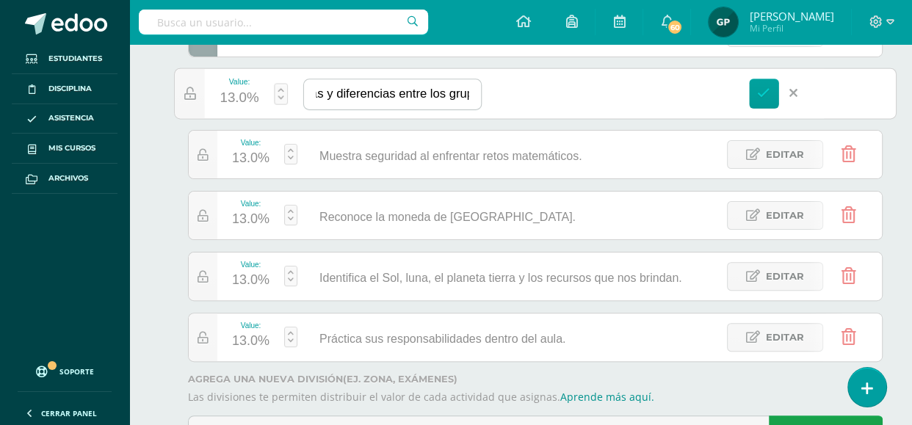
click at [481, 90] on input "Compara e identifica semejanzas y diferencias entre los grupos." at bounding box center [392, 94] width 177 height 30
click at [481, 95] on input "Compara e identifica semejanzas y diferencias entre los grupos." at bounding box center [392, 94] width 177 height 30
type input "Compara e identifica semejanzas y diferencias entre los grupos étnicos."
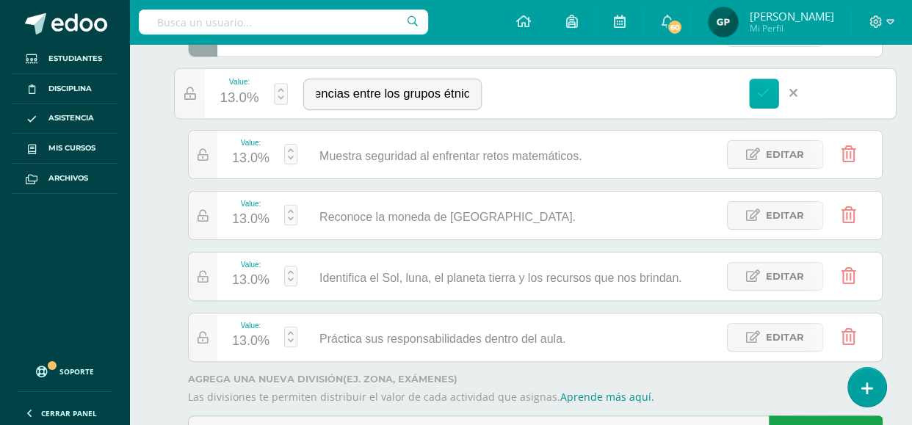
click at [771, 95] on link at bounding box center [764, 94] width 30 height 30
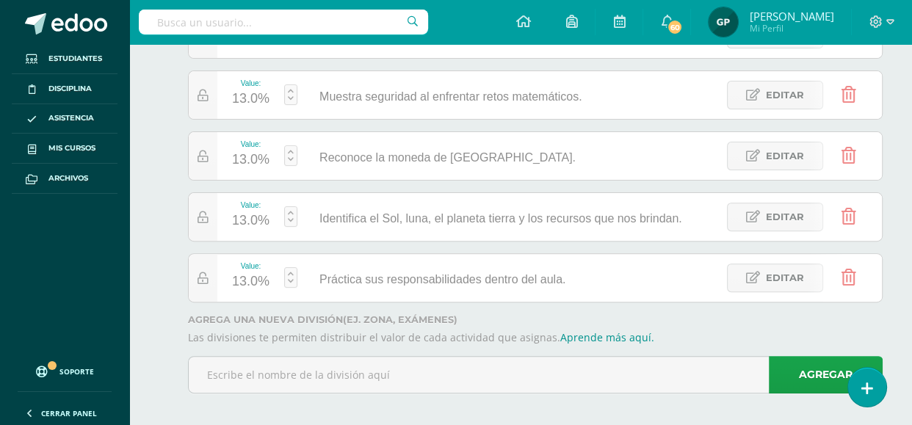
scroll to position [441, 0]
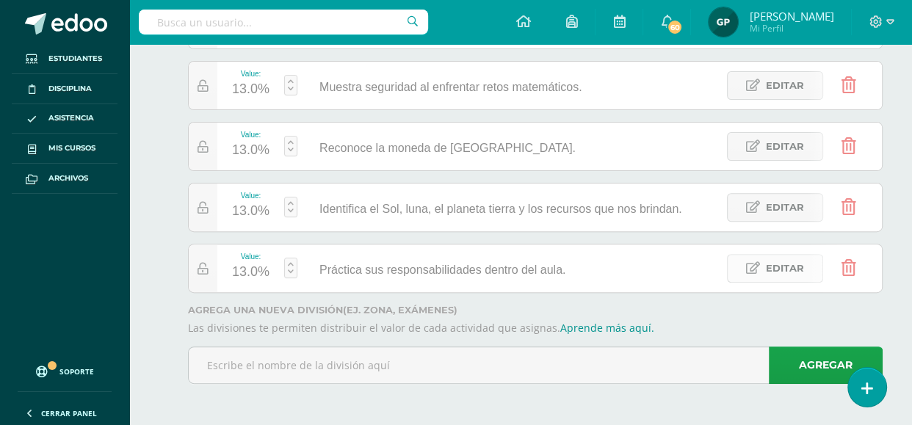
click at [765, 270] on link "Editar" at bounding box center [775, 268] width 96 height 29
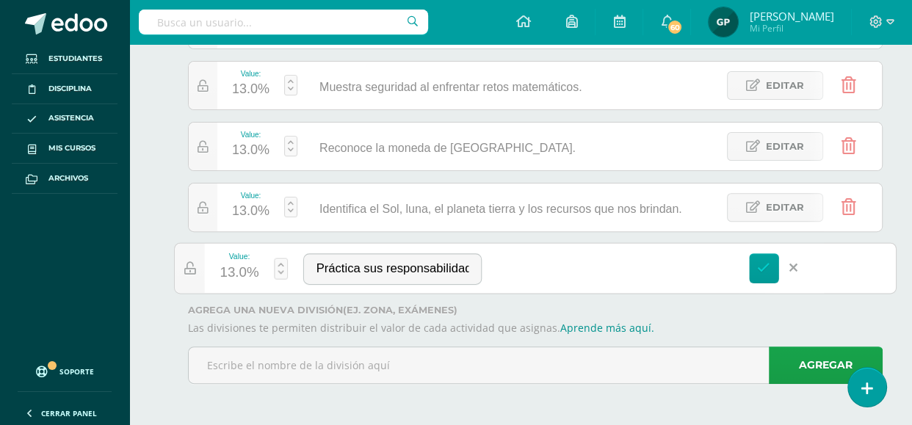
click at [236, 272] on div "13.0%" at bounding box center [239, 273] width 39 height 24
click at [236, 272] on input "13" at bounding box center [245, 265] width 39 height 31
type input "10"
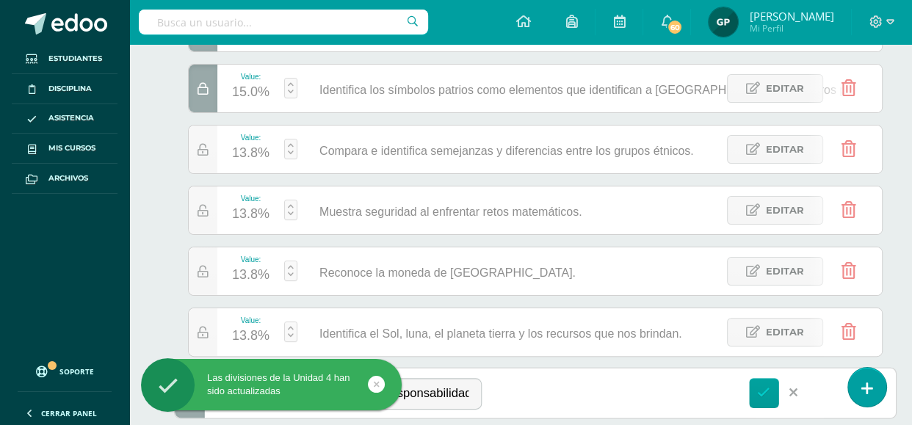
scroll to position [361, 0]
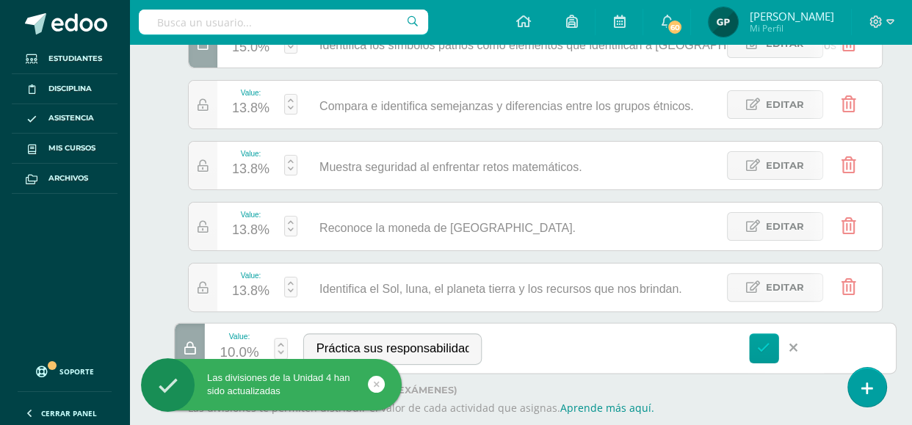
click at [911, 283] on html "Las divisiones de la Unidad 4 han sido actualizadas Las divisiones de la Unidad…" at bounding box center [456, 72] width 912 height 866
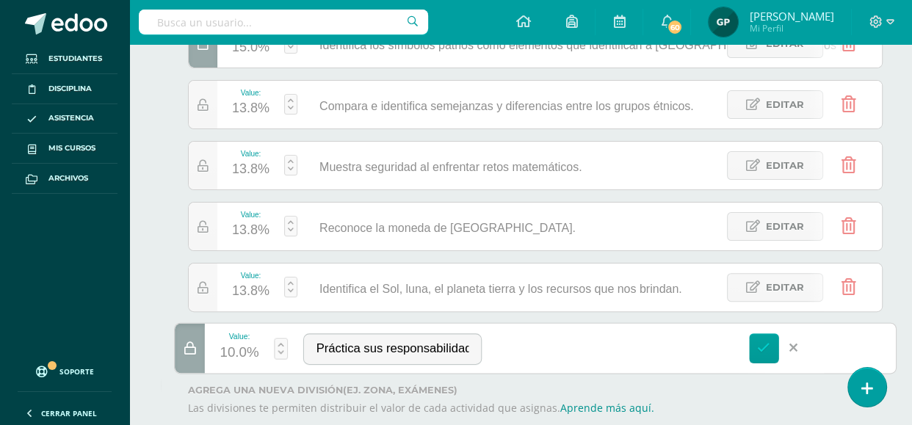
click at [254, 102] on div "13.8%" at bounding box center [250, 109] width 37 height 24
click at [254, 102] on input "13.8" at bounding box center [256, 101] width 39 height 31
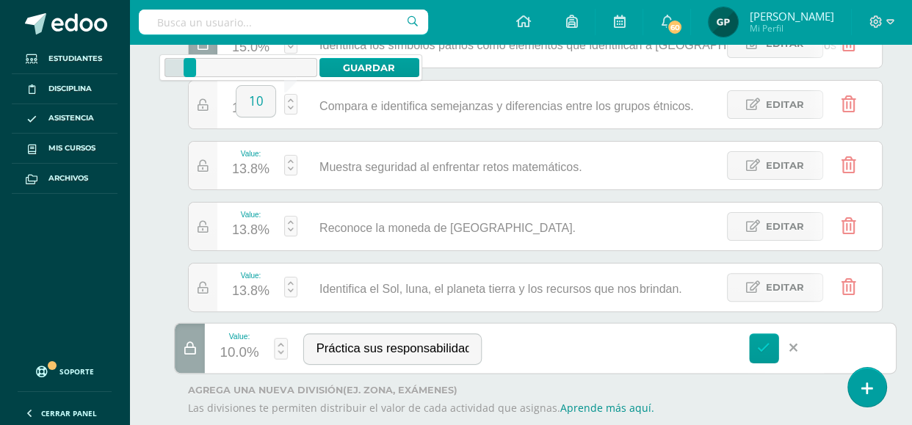
type input "10"
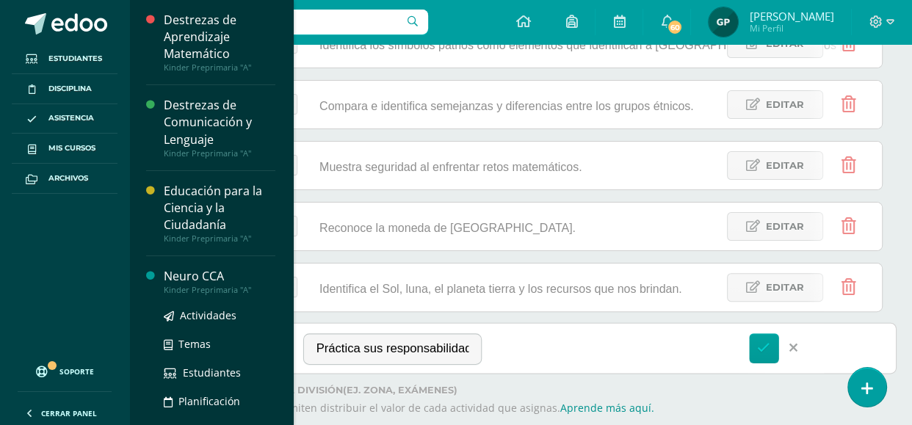
click at [207, 285] on div "Kinder Preprimaria "A"" at bounding box center [220, 290] width 112 height 10
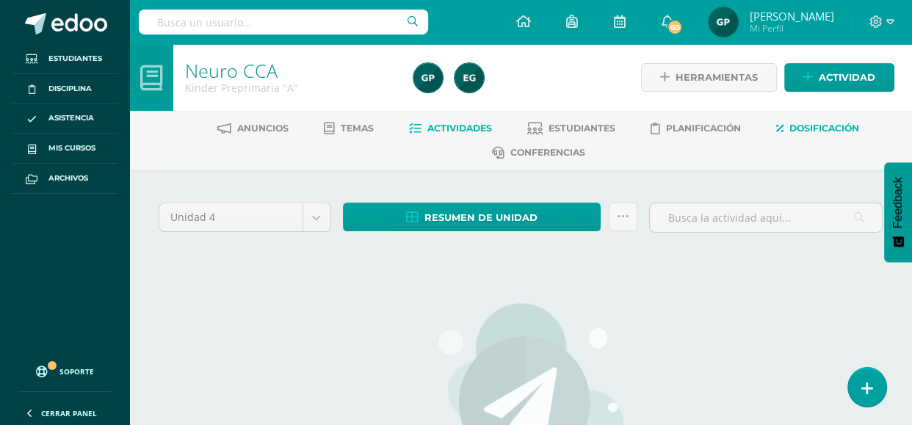
click at [812, 134] on link "Dosificación" at bounding box center [817, 129] width 83 height 24
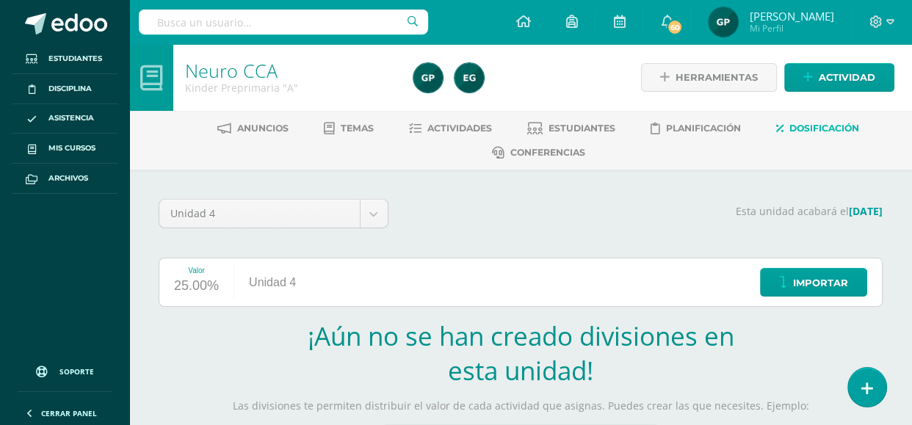
scroll to position [221, 0]
